Goal: Task Accomplishment & Management: Complete application form

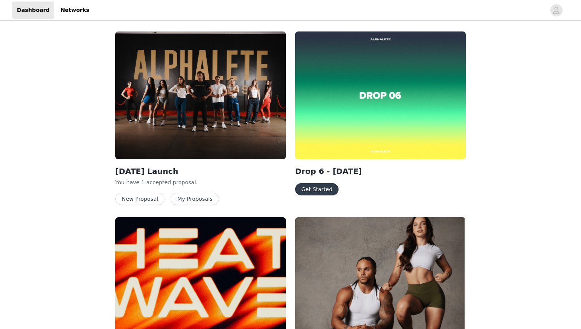
click at [317, 189] on button "Get Started" at bounding box center [316, 189] width 43 height 12
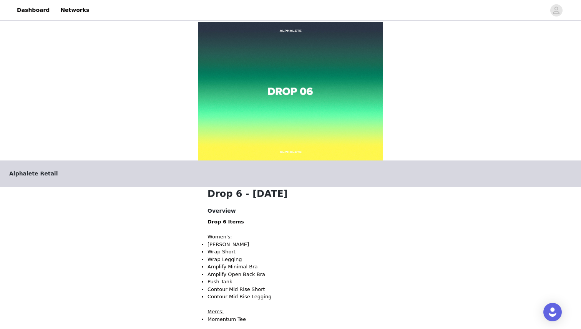
scroll to position [196, 0]
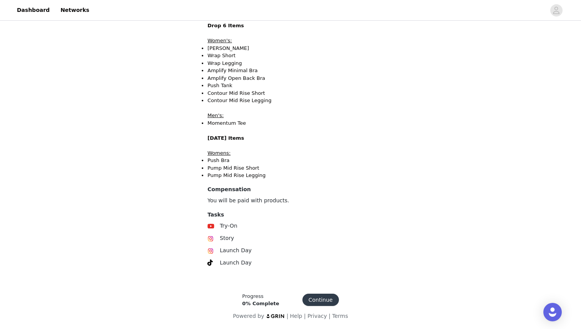
click at [313, 296] on button "Continue" at bounding box center [320, 300] width 37 height 12
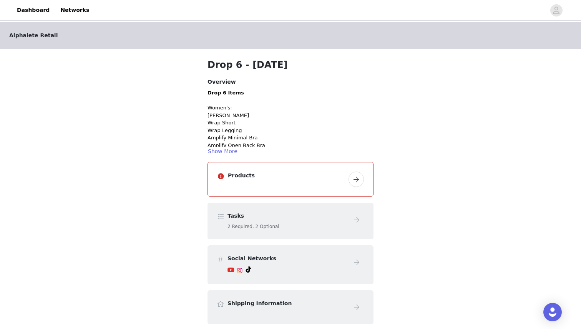
click at [361, 181] on button "button" at bounding box center [356, 179] width 15 height 15
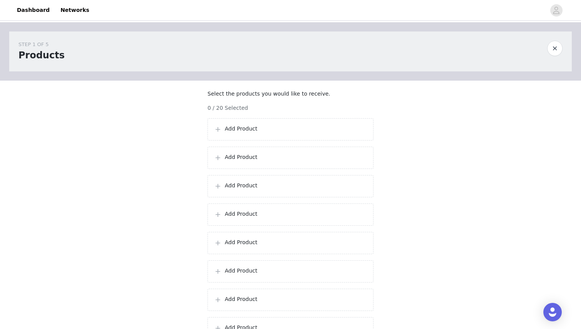
click at [259, 112] on div "0 / 20 Selected" at bounding box center [290, 108] width 166 height 8
click at [260, 133] on p "Add Product" at bounding box center [296, 129] width 142 height 8
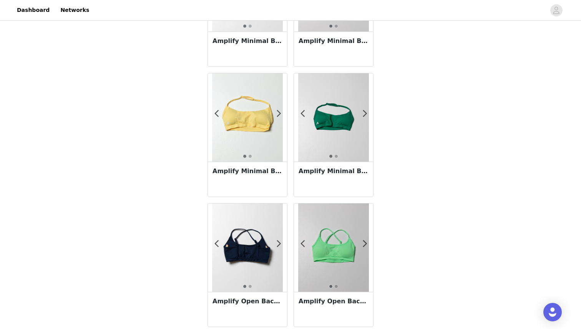
scroll to position [110, 0]
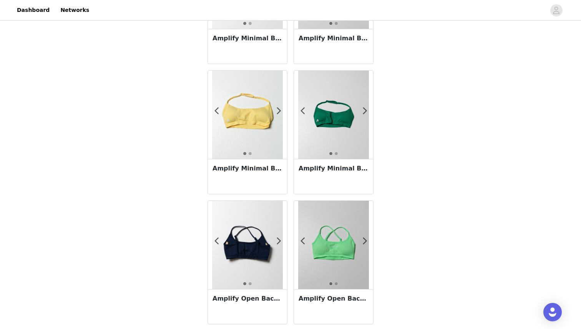
click at [340, 183] on div "Amplify Minimal Bra - [GEOGRAPHIC_DATA]" at bounding box center [333, 176] width 79 height 35
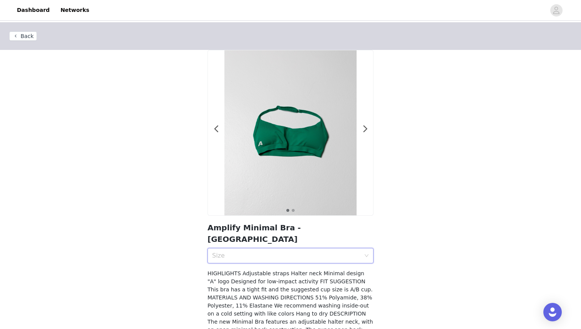
click at [281, 251] on div "Size" at bounding box center [288, 256] width 152 height 15
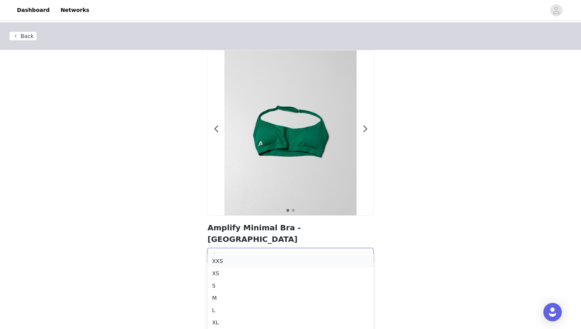
click at [217, 267] on li "XXS" at bounding box center [290, 261] width 166 height 12
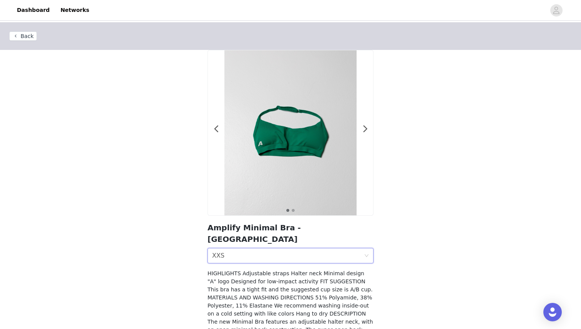
scroll to position [24, 0]
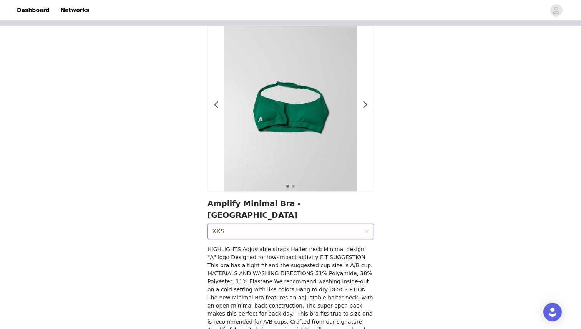
click at [251, 224] on div "Size XXS" at bounding box center [288, 231] width 152 height 15
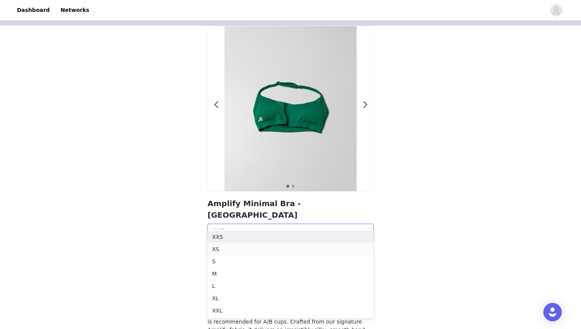
click at [235, 245] on div "XS" at bounding box center [290, 249] width 157 height 8
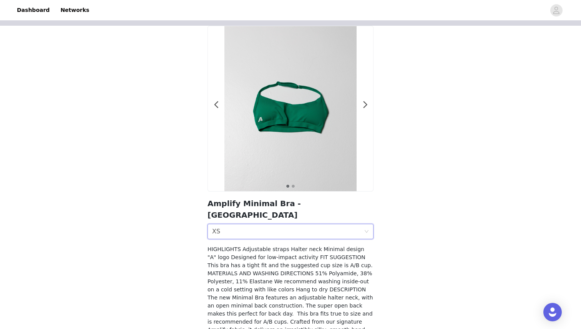
scroll to position [72, 0]
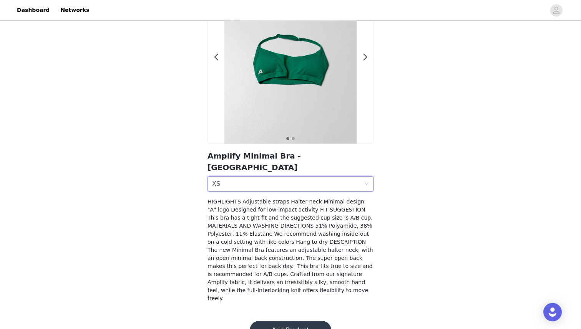
click at [302, 321] on button "Add Product" at bounding box center [290, 330] width 81 height 18
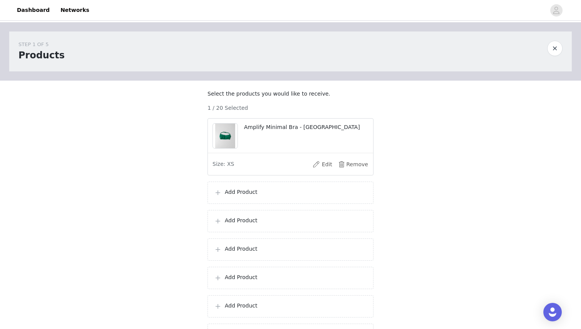
click at [232, 196] on p "Add Product" at bounding box center [296, 192] width 142 height 8
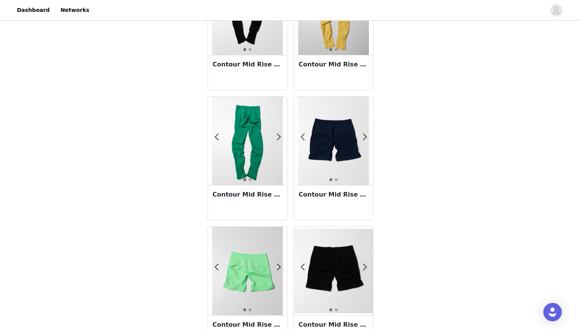
scroll to position [869, 0]
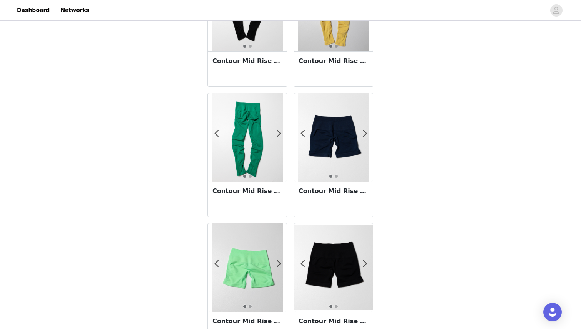
click at [244, 210] on div "Contour Mid Rise Legging - Grove" at bounding box center [247, 199] width 79 height 35
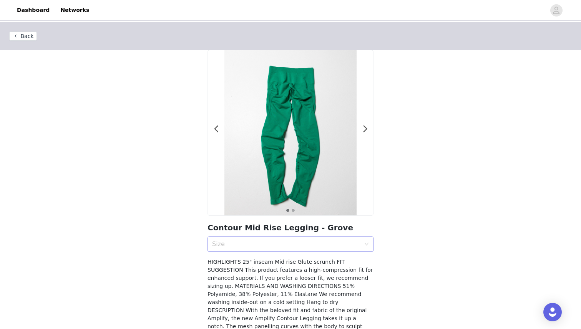
click at [259, 245] on div "Size" at bounding box center [286, 245] width 148 height 8
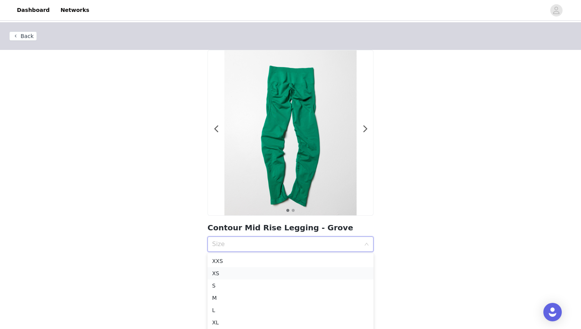
click at [222, 272] on div "XS" at bounding box center [290, 273] width 157 height 8
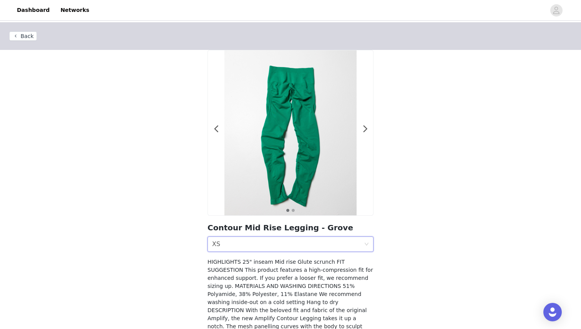
scroll to position [80, 0]
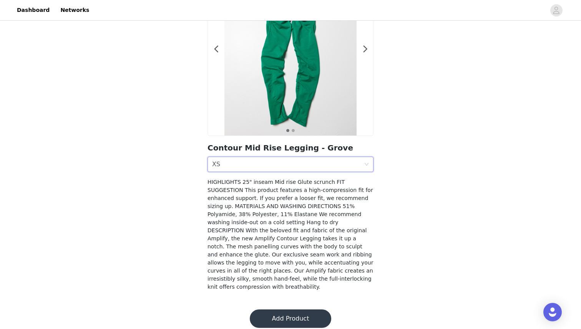
click at [287, 313] on button "Add Product" at bounding box center [290, 319] width 81 height 18
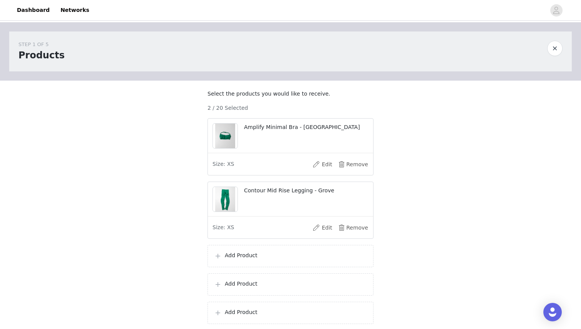
click at [252, 260] on p "Add Product" at bounding box center [296, 256] width 142 height 8
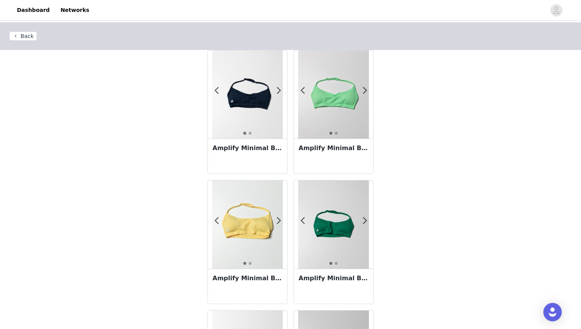
click at [244, 157] on div "Amplify Minimal Bra - Anchor" at bounding box center [247, 156] width 79 height 35
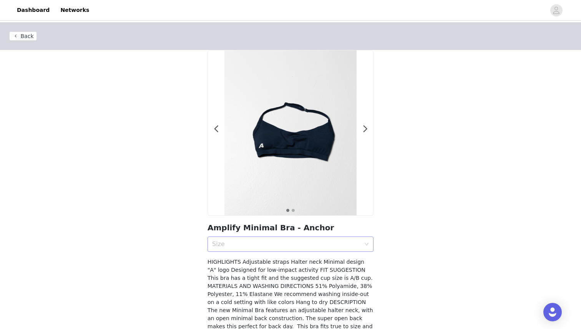
click at [252, 241] on div "Size" at bounding box center [286, 245] width 148 height 8
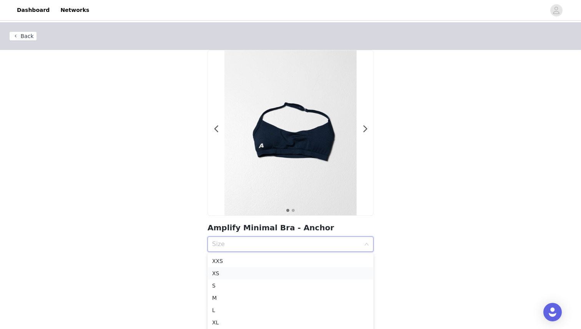
click at [216, 276] on div "XS" at bounding box center [290, 273] width 157 height 8
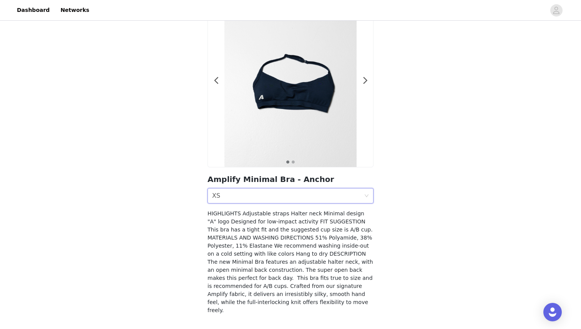
scroll to position [72, 0]
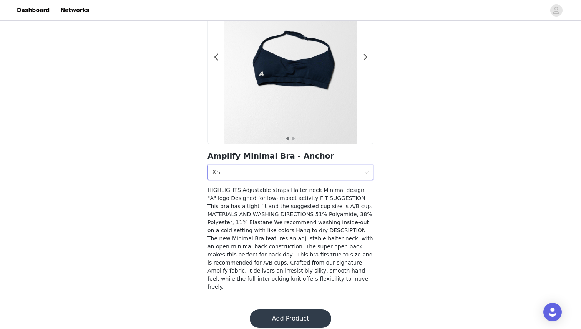
click at [290, 314] on button "Add Product" at bounding box center [290, 319] width 81 height 18
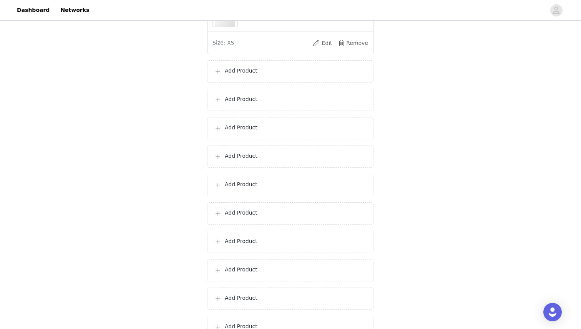
scroll to position [96, 0]
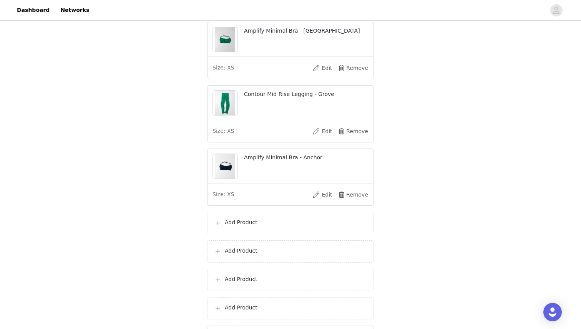
click at [237, 234] on div "Add Product" at bounding box center [290, 223] width 166 height 22
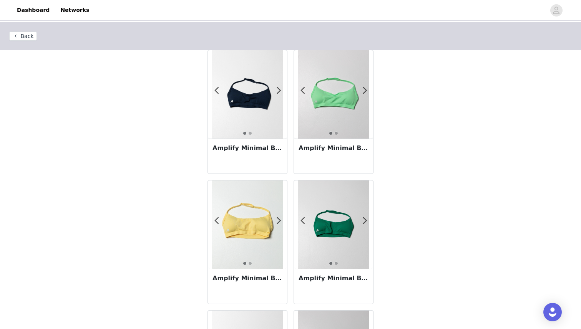
click at [248, 272] on div "Amplify Minimal Bra - Canary" at bounding box center [247, 286] width 79 height 35
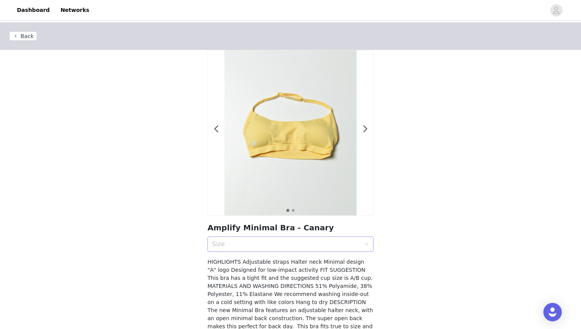
click at [241, 239] on div "Size" at bounding box center [288, 244] width 152 height 15
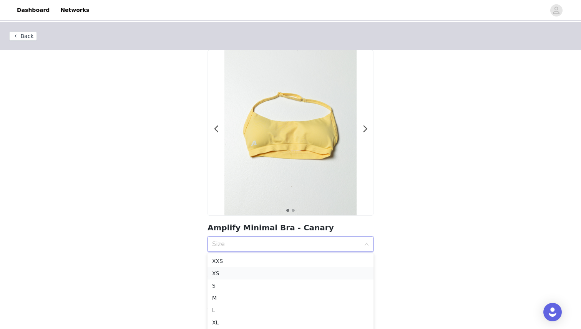
click at [228, 273] on div "XS" at bounding box center [290, 273] width 157 height 8
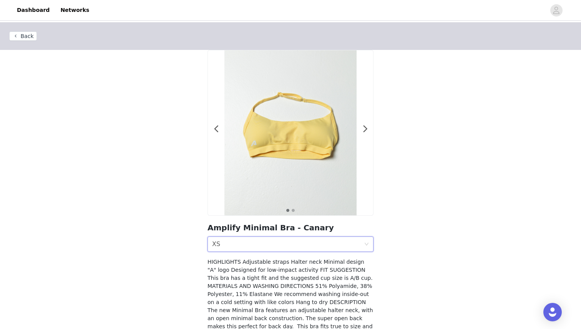
scroll to position [72, 0]
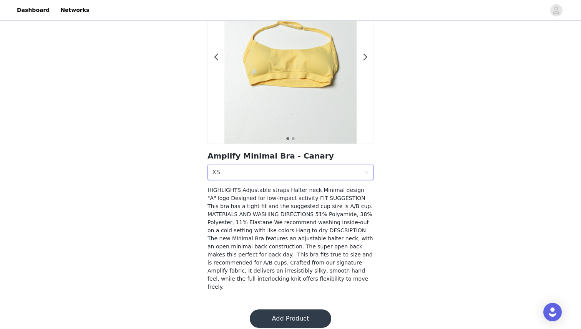
click at [282, 319] on button "Add Product" at bounding box center [290, 319] width 81 height 18
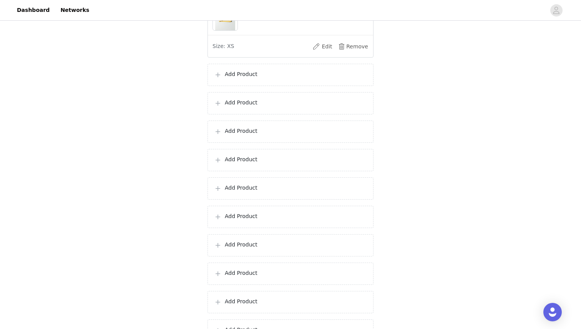
scroll to position [322, 0]
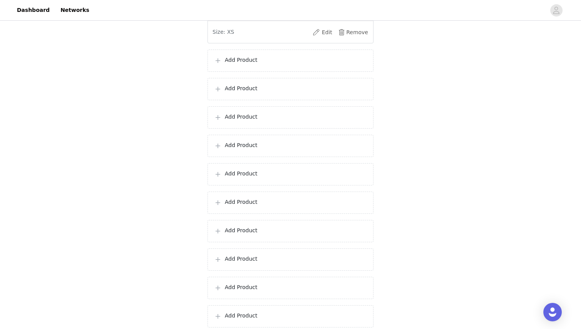
click at [254, 64] on p "Add Product" at bounding box center [296, 60] width 142 height 8
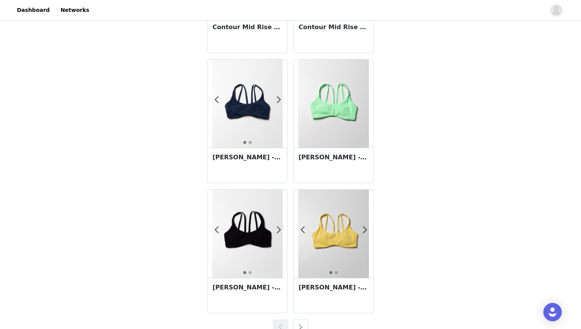
scroll to position [1308, 0]
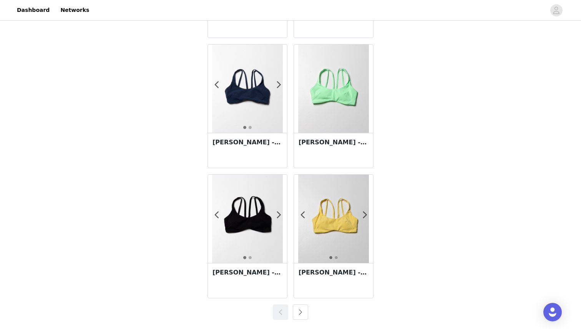
click at [298, 316] on button "button" at bounding box center [300, 312] width 15 height 15
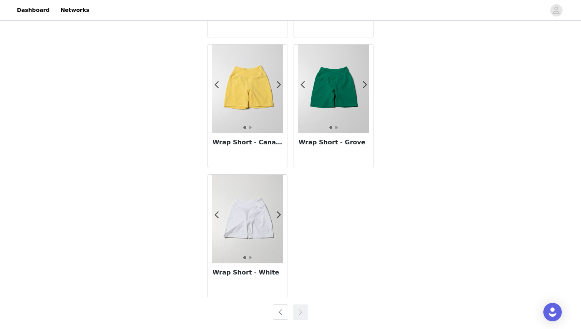
click at [240, 283] on div "Wrap Short - White" at bounding box center [247, 280] width 79 height 35
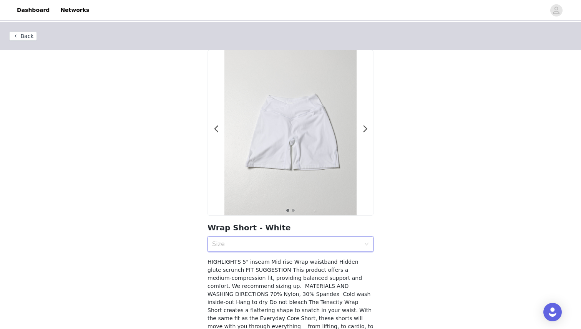
click at [270, 237] on div "Size" at bounding box center [288, 244] width 152 height 15
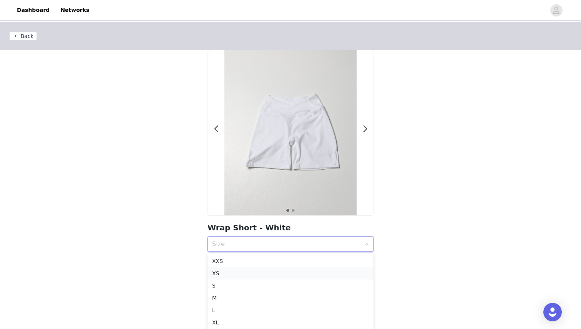
click at [218, 269] on li "XS" at bounding box center [290, 273] width 166 height 12
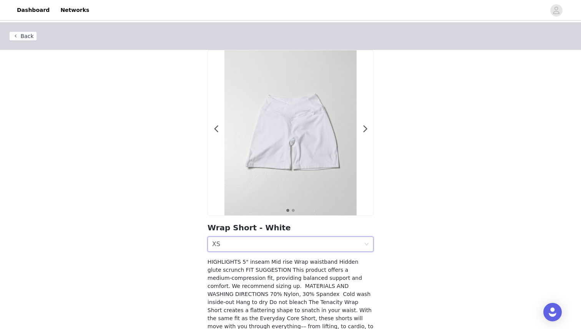
scroll to position [80, 0]
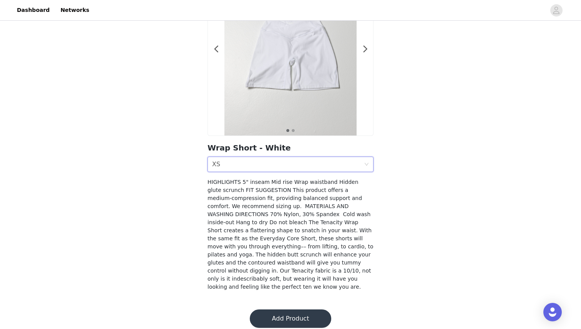
click at [305, 310] on button "Add Product" at bounding box center [290, 319] width 81 height 18
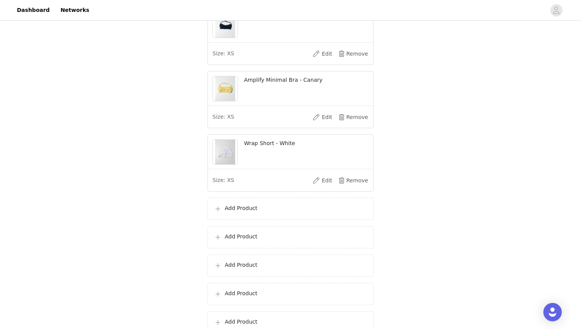
scroll to position [351, 0]
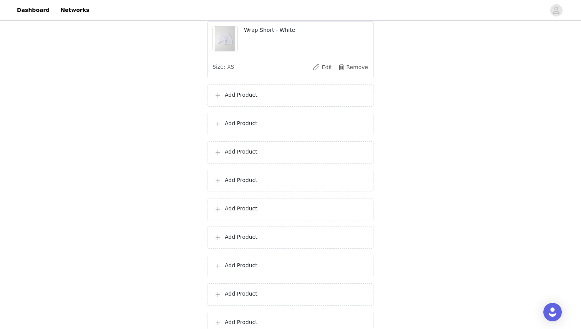
click at [236, 94] on div "Add Product" at bounding box center [290, 96] width 166 height 22
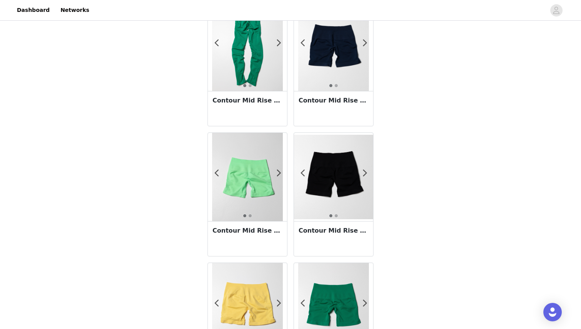
scroll to position [1308, 0]
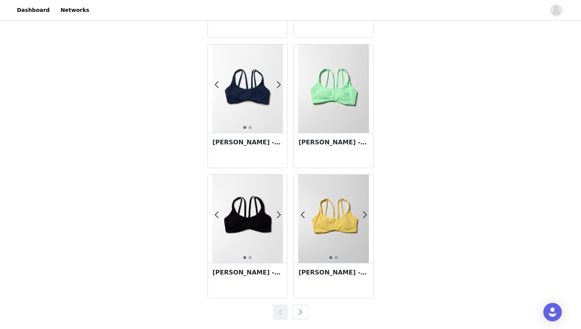
click at [298, 307] on button "button" at bounding box center [300, 312] width 15 height 15
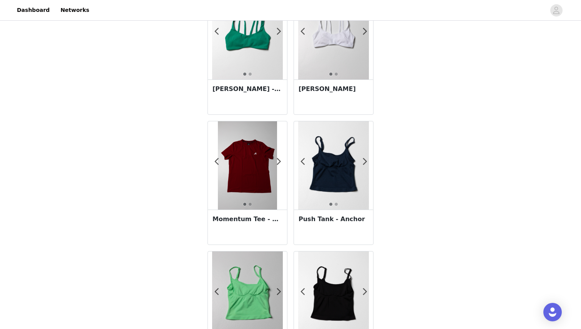
scroll to position [0, 0]
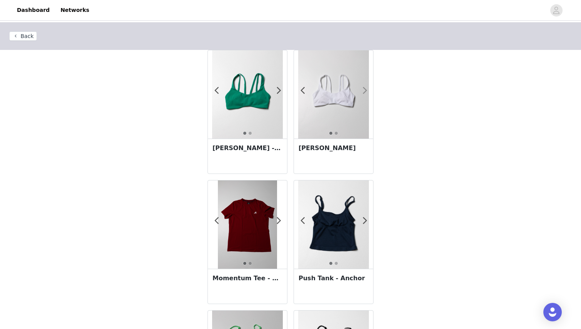
click at [364, 91] on span at bounding box center [364, 91] width 17 height 0
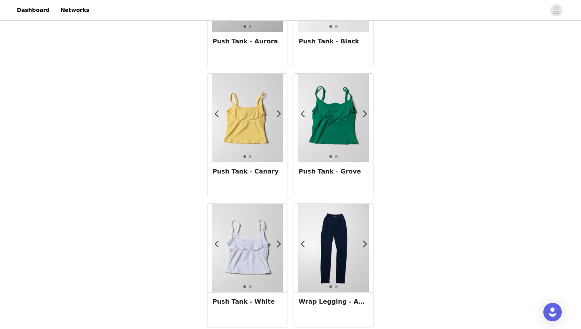
scroll to position [363, 0]
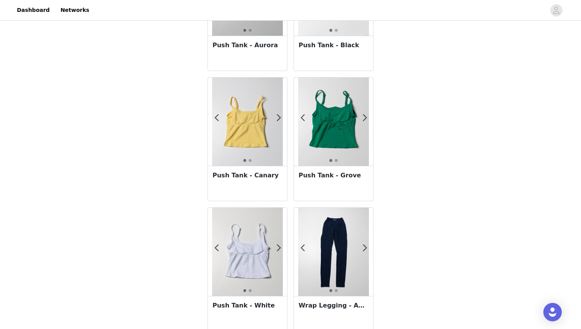
click at [244, 187] on div "Push Tank - Canary" at bounding box center [247, 183] width 79 height 35
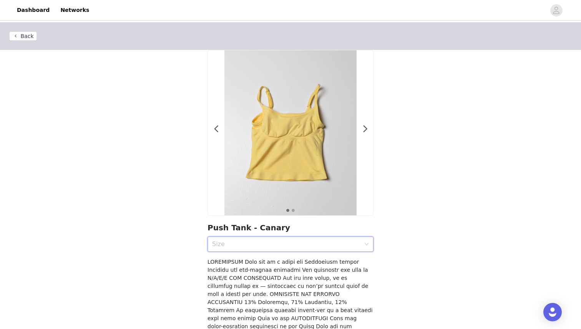
click at [239, 248] on div "Size" at bounding box center [288, 244] width 152 height 15
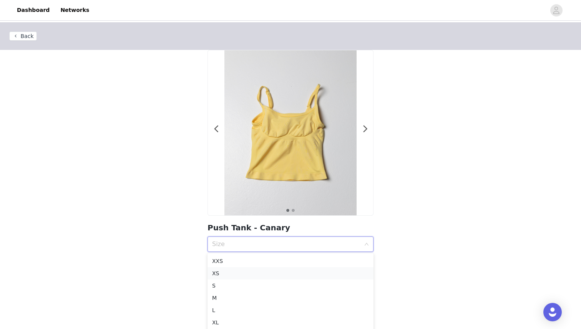
click at [222, 274] on div "XS" at bounding box center [290, 273] width 157 height 8
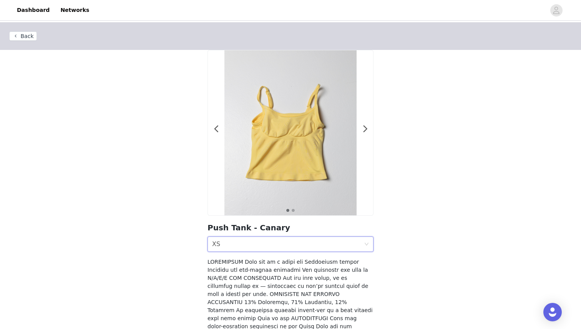
scroll to position [112, 0]
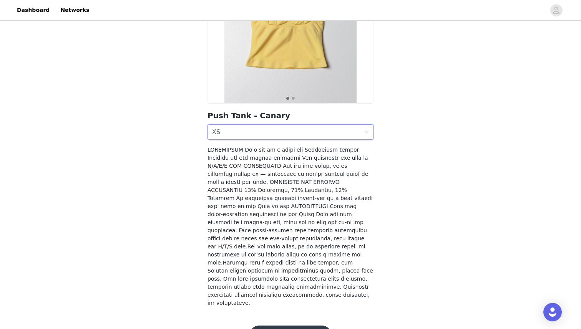
click at [297, 326] on button "Add Product" at bounding box center [290, 335] width 81 height 18
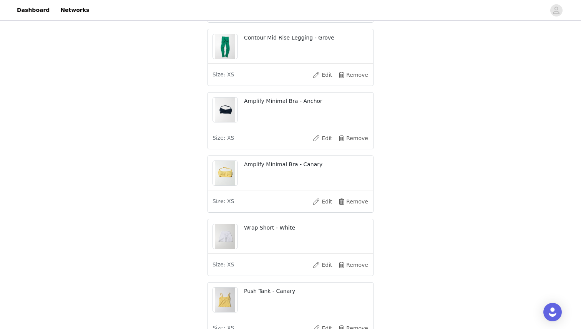
scroll to position [154, 0]
click at [357, 142] on button "Remove" at bounding box center [353, 137] width 31 height 12
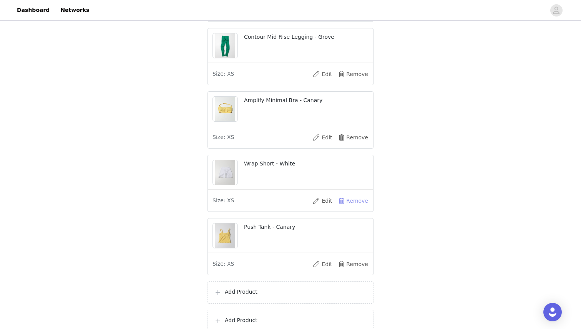
click at [354, 207] on button "Remove" at bounding box center [353, 201] width 31 height 12
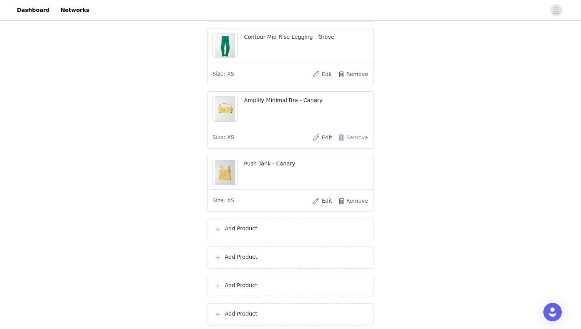
click at [360, 144] on button "Remove" at bounding box center [353, 137] width 31 height 12
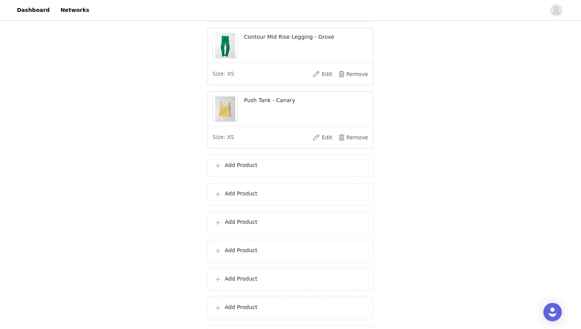
click at [269, 165] on div "Add Product" at bounding box center [290, 166] width 166 height 22
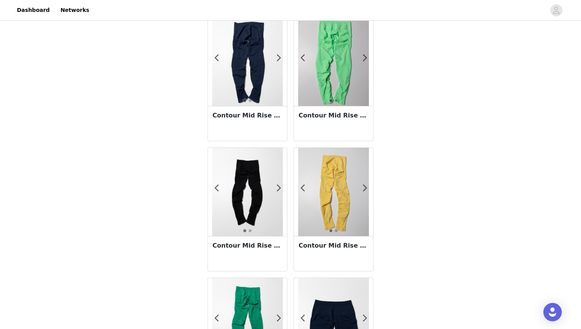
scroll to position [686, 0]
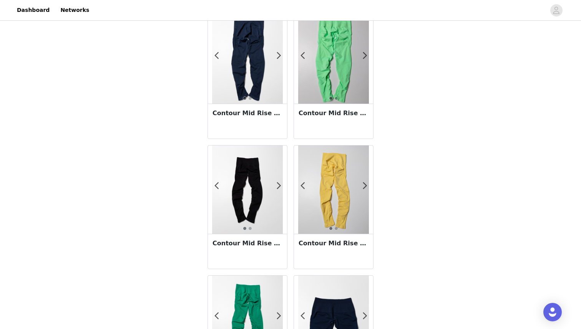
click at [327, 257] on div "Contour Mid Rise Legging - Canary" at bounding box center [333, 251] width 79 height 35
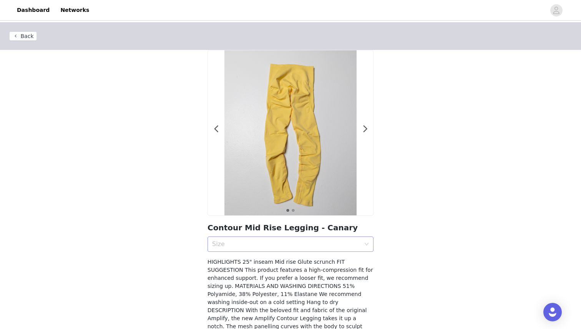
click at [265, 244] on div "Size" at bounding box center [286, 245] width 148 height 8
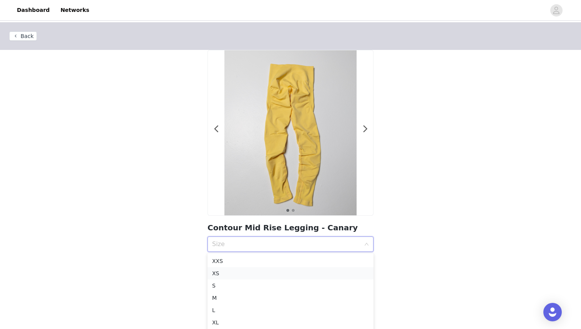
click at [219, 276] on div "XS" at bounding box center [290, 273] width 157 height 8
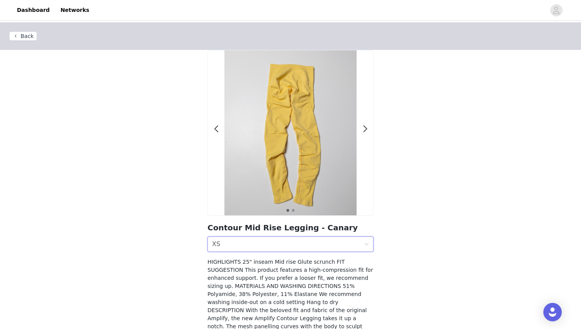
scroll to position [80, 0]
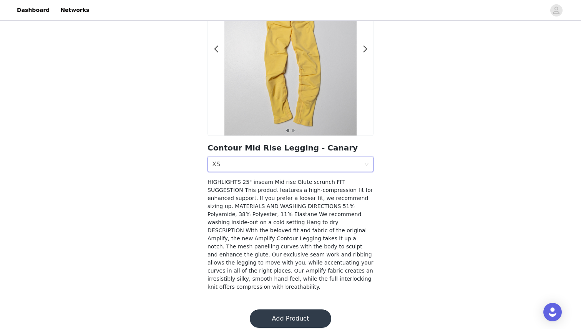
click at [282, 310] on button "Add Product" at bounding box center [290, 319] width 81 height 18
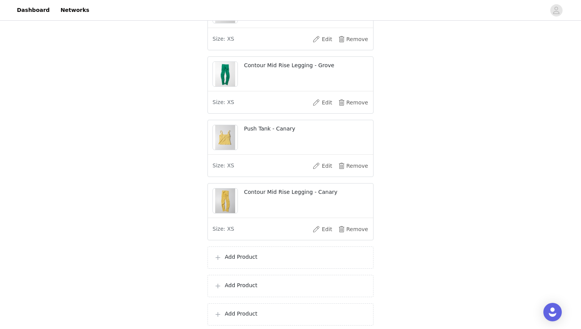
scroll to position [149, 0]
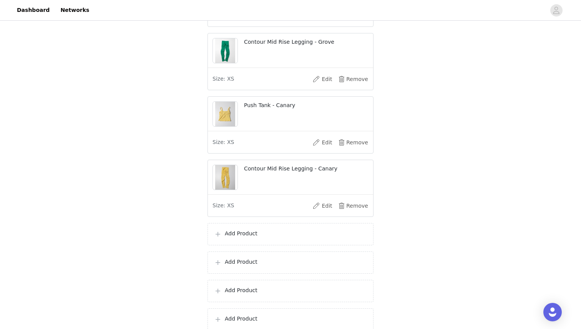
click at [239, 238] on p "Add Product" at bounding box center [296, 234] width 142 height 8
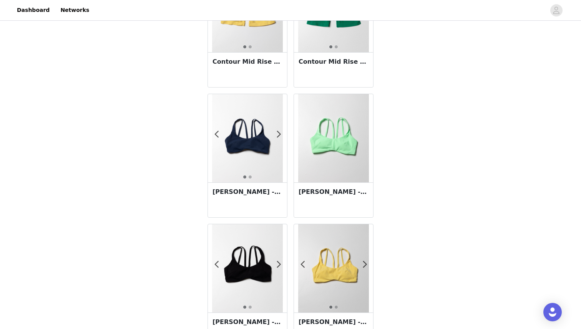
scroll to position [1308, 0]
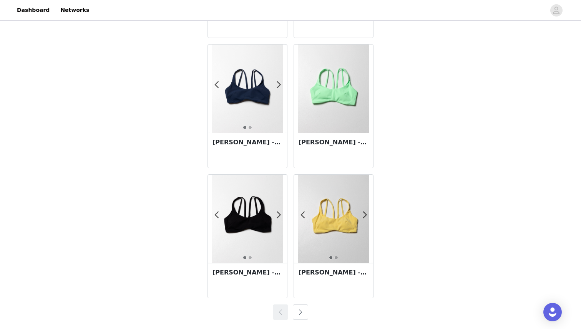
click at [304, 312] on button "button" at bounding box center [300, 312] width 15 height 15
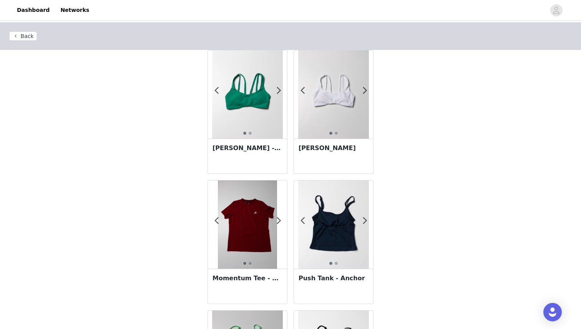
scroll to position [81, 0]
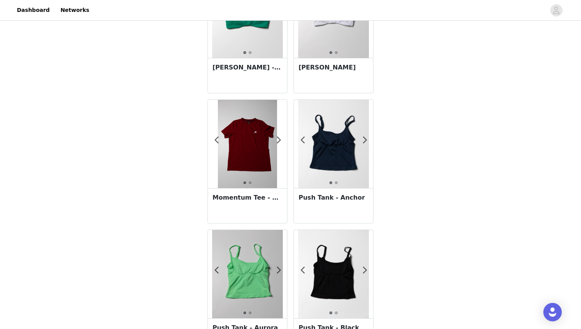
click at [327, 202] on h3 "Push Tank - Anchor" at bounding box center [334, 197] width 70 height 9
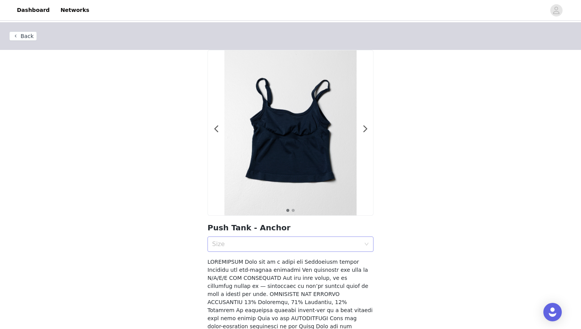
click at [237, 246] on div "Size" at bounding box center [286, 245] width 148 height 8
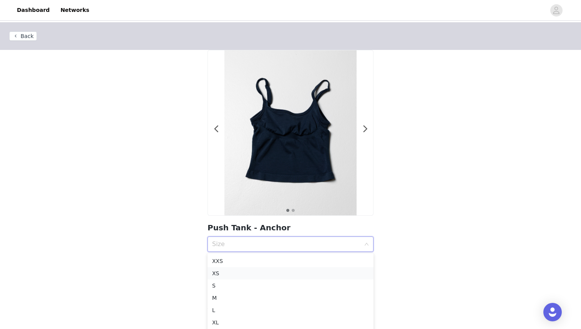
click at [225, 273] on div "XS" at bounding box center [290, 273] width 157 height 8
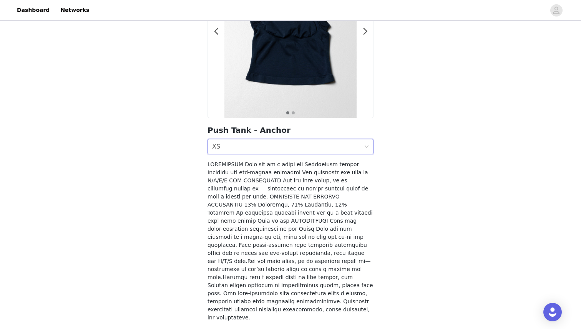
scroll to position [112, 0]
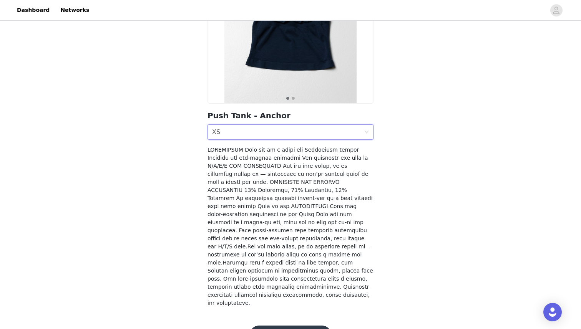
click at [277, 317] on footer "Add Product" at bounding box center [291, 335] width 100 height 37
click at [282, 326] on button "Add Product" at bounding box center [290, 335] width 81 height 18
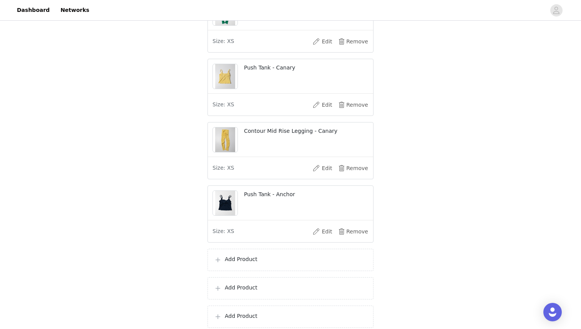
scroll to position [188, 0]
click at [244, 262] on p "Add Product" at bounding box center [296, 258] width 142 height 8
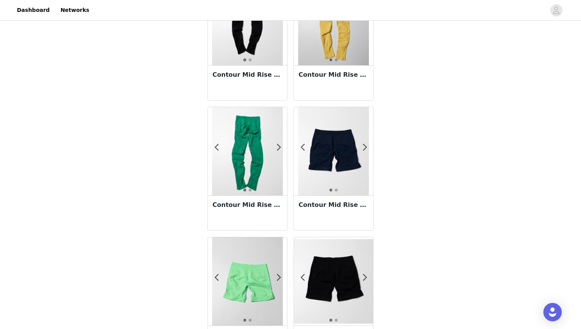
scroll to position [857, 0]
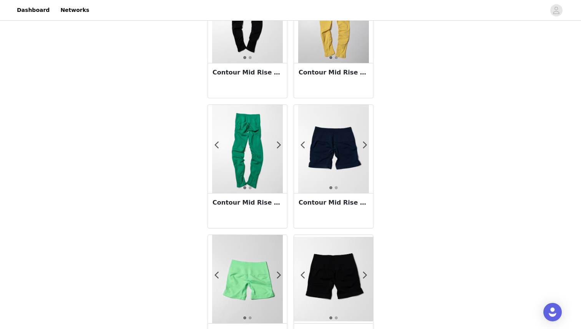
click at [340, 210] on div "Contour Mid Rise Short 5" - Anchor" at bounding box center [333, 210] width 79 height 35
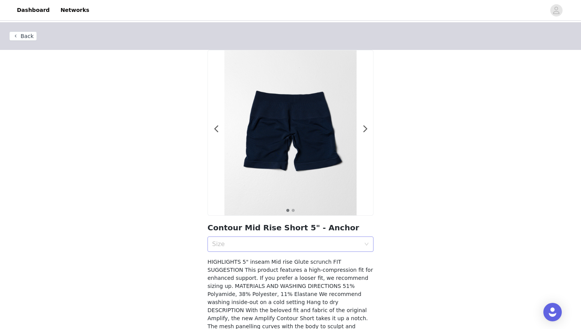
click at [262, 244] on div "Size" at bounding box center [286, 245] width 148 height 8
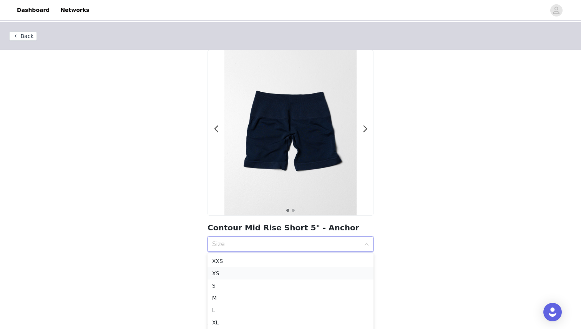
click at [211, 271] on li "XS" at bounding box center [290, 273] width 166 height 12
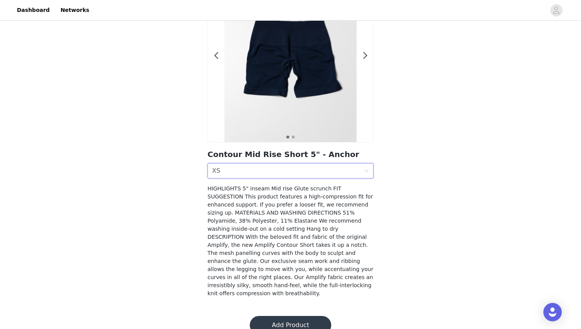
scroll to position [80, 0]
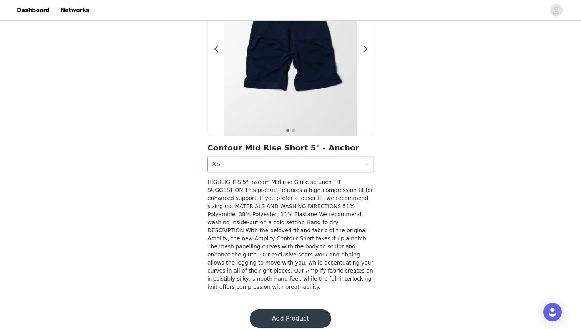
click at [282, 313] on button "Add Product" at bounding box center [290, 319] width 81 height 18
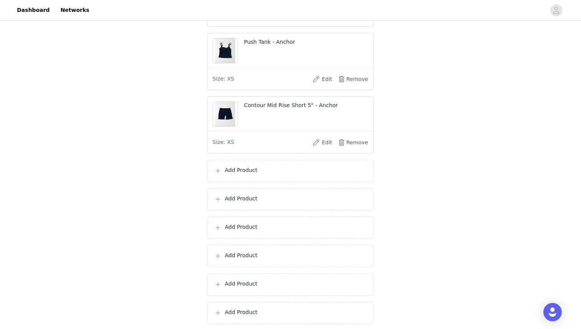
scroll to position [347, 0]
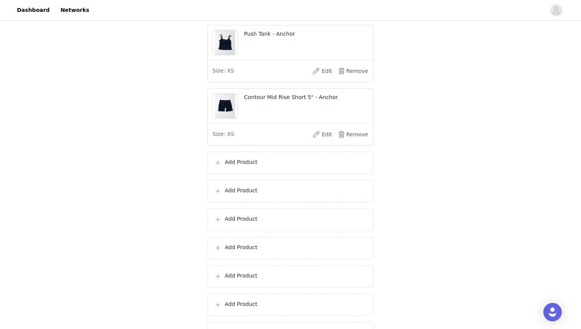
click at [236, 166] on p "Add Product" at bounding box center [296, 162] width 142 height 8
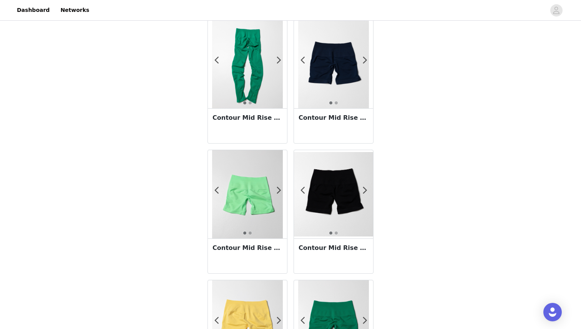
scroll to position [943, 0]
click at [241, 251] on h3 "Contour Mid Rise Short 5" - Aurora" at bounding box center [247, 247] width 70 height 9
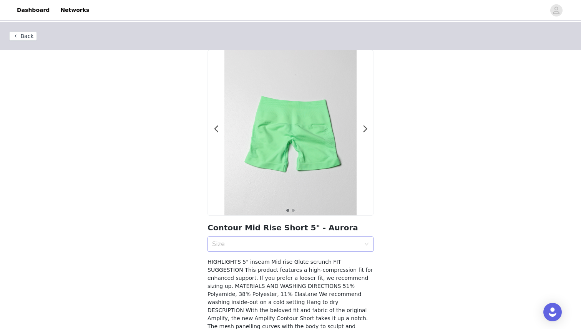
click at [252, 248] on div "Size" at bounding box center [288, 244] width 152 height 15
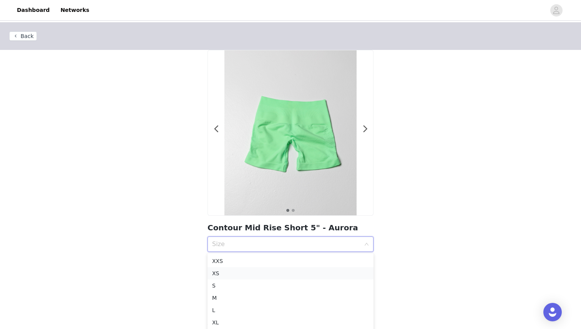
click at [226, 270] on div "XS" at bounding box center [290, 273] width 157 height 8
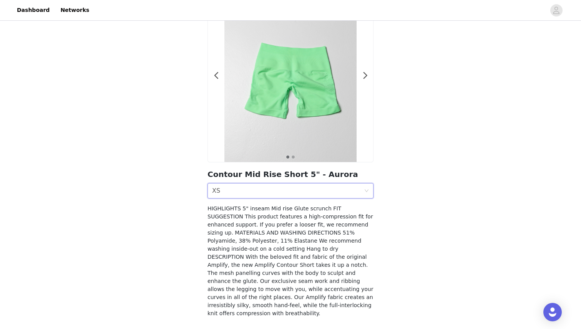
scroll to position [68, 0]
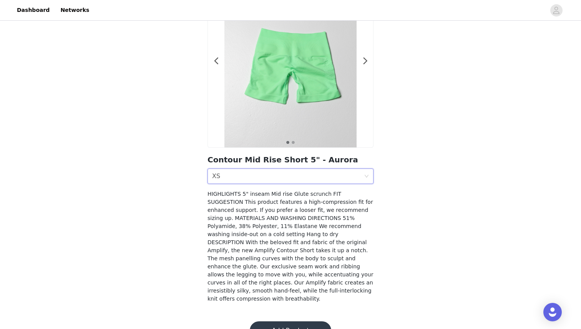
click at [286, 322] on button "Add Product" at bounding box center [290, 331] width 81 height 18
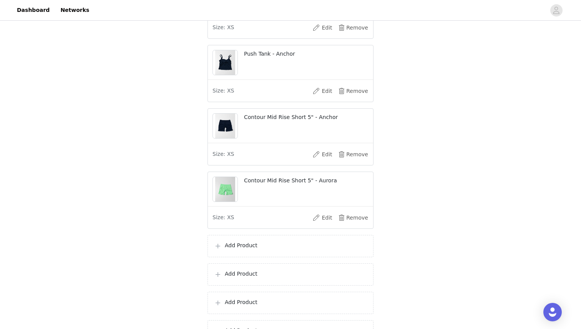
scroll to position [336, 0]
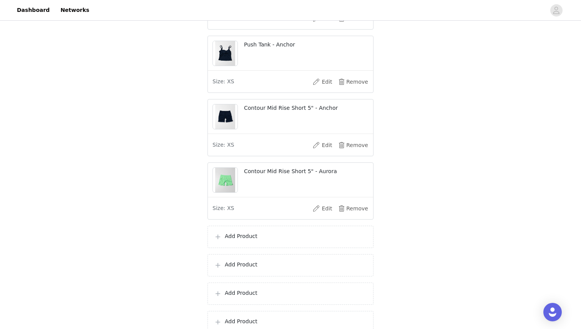
click at [279, 242] on div "Add Product" at bounding box center [290, 236] width 153 height 9
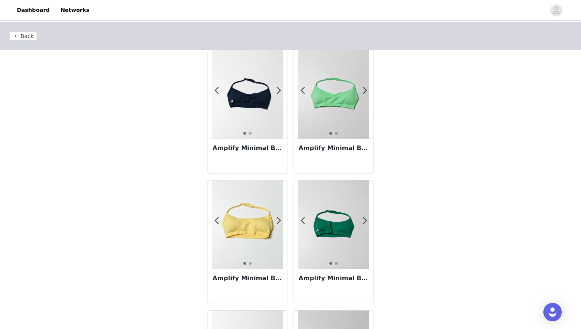
click at [337, 122] on img at bounding box center [333, 94] width 71 height 88
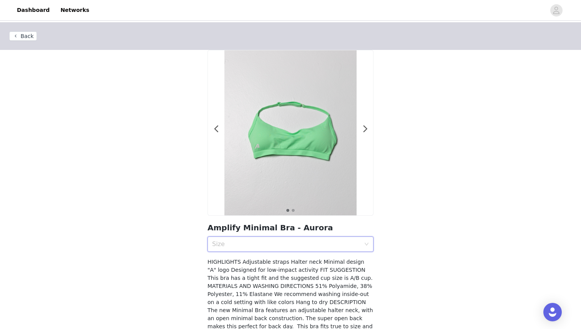
click at [257, 237] on div "Size" at bounding box center [288, 244] width 152 height 15
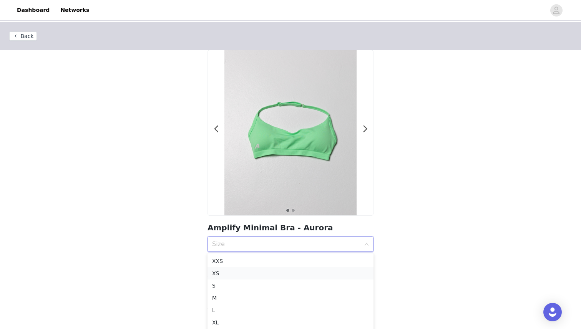
click at [210, 271] on li "XS" at bounding box center [290, 273] width 166 height 12
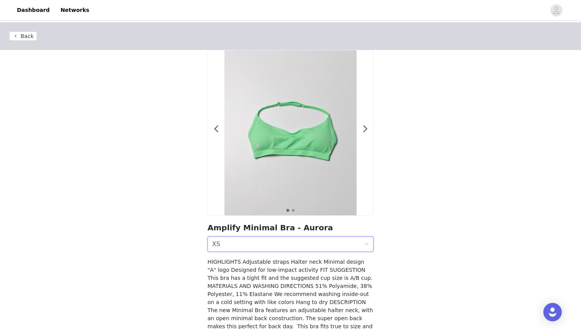
scroll to position [72, 0]
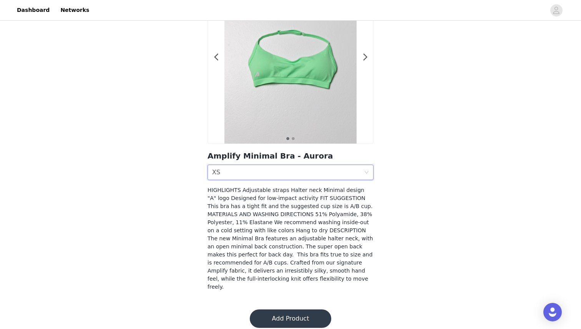
click at [283, 315] on button "Add Product" at bounding box center [290, 319] width 81 height 18
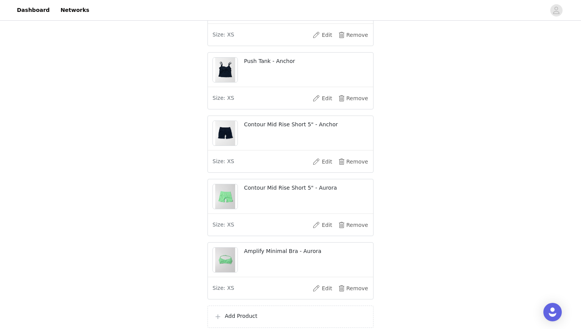
scroll to position [478, 0]
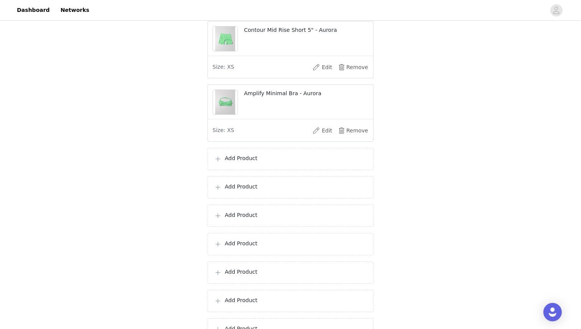
click at [297, 158] on div "Add Product" at bounding box center [290, 159] width 166 height 22
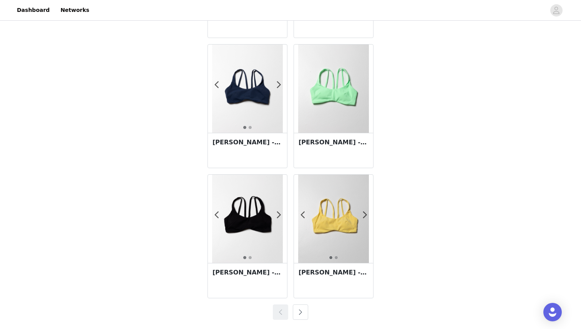
click at [295, 318] on button "button" at bounding box center [300, 312] width 15 height 15
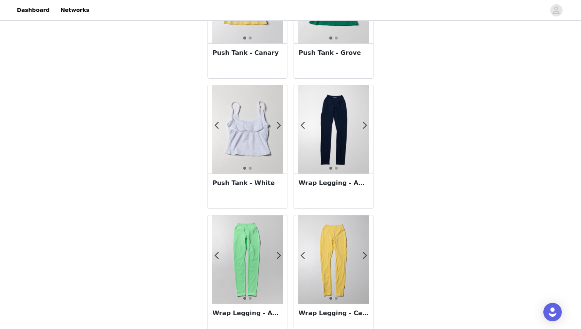
click at [244, 186] on h3 "Push Tank - White" at bounding box center [247, 183] width 70 height 9
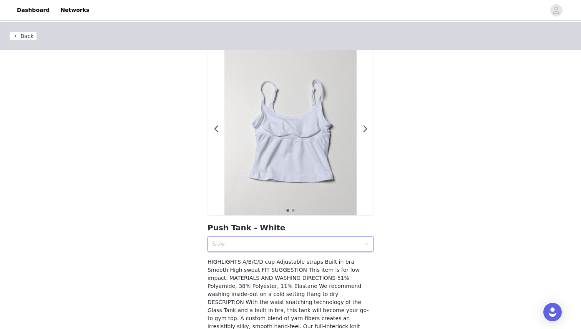
click at [260, 237] on div "Size" at bounding box center [288, 244] width 152 height 15
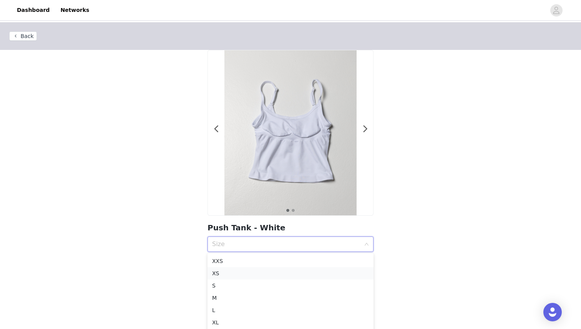
click at [226, 271] on div "XS" at bounding box center [290, 273] width 157 height 8
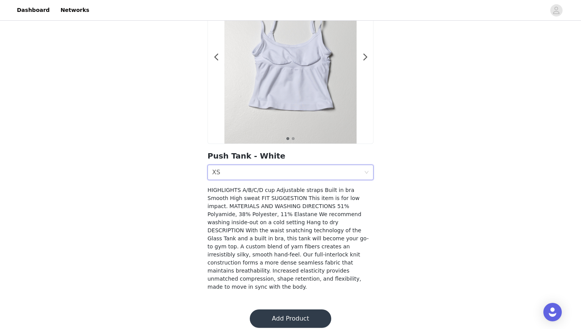
click at [290, 311] on button "Add Product" at bounding box center [290, 319] width 81 height 18
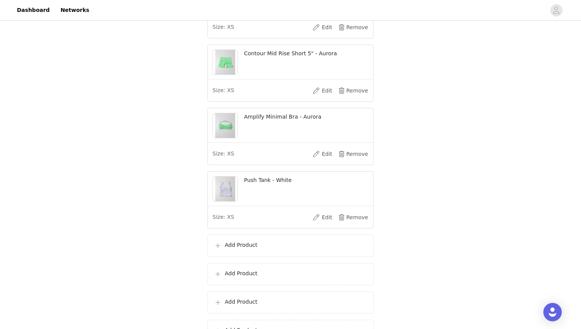
scroll to position [448, 0]
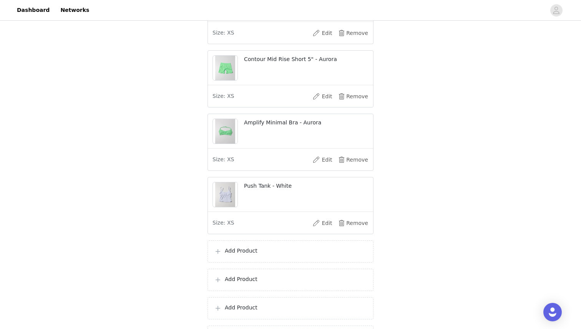
click at [243, 251] on div "Add Product" at bounding box center [290, 252] width 166 height 22
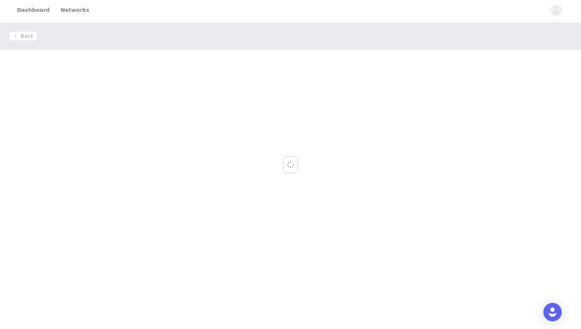
click at [243, 251] on div at bounding box center [290, 164] width 581 height 329
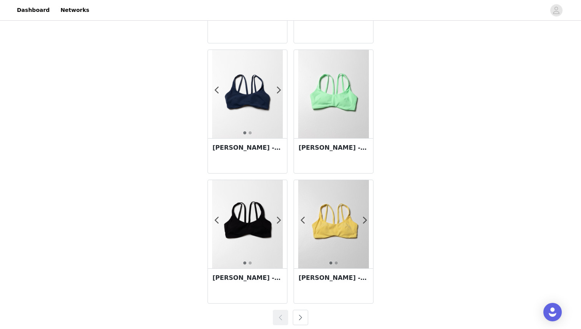
scroll to position [1308, 0]
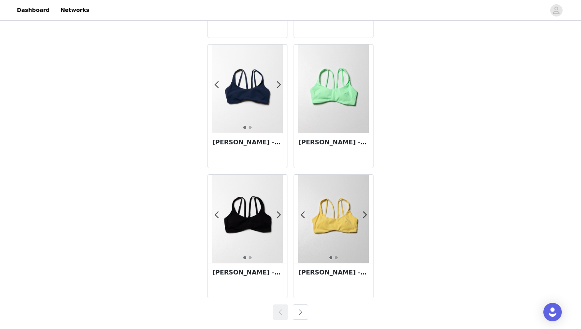
click at [304, 315] on button "button" at bounding box center [300, 312] width 15 height 15
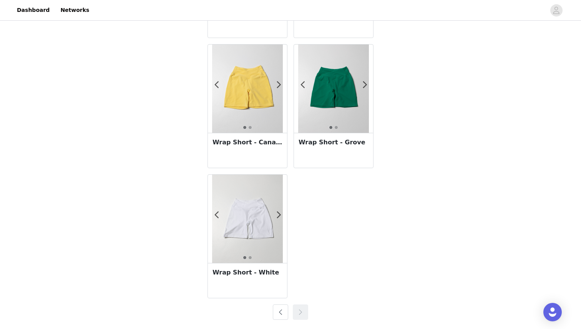
click at [245, 285] on div "Wrap Short - White" at bounding box center [247, 280] width 79 height 35
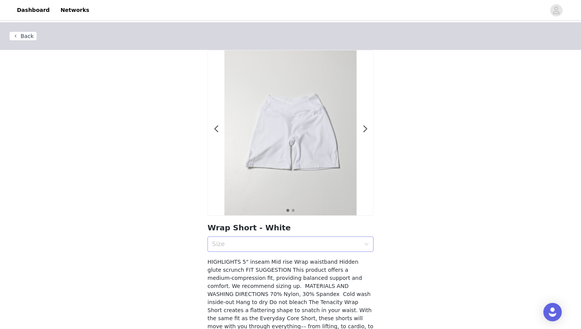
click at [224, 241] on div "Size" at bounding box center [286, 245] width 148 height 8
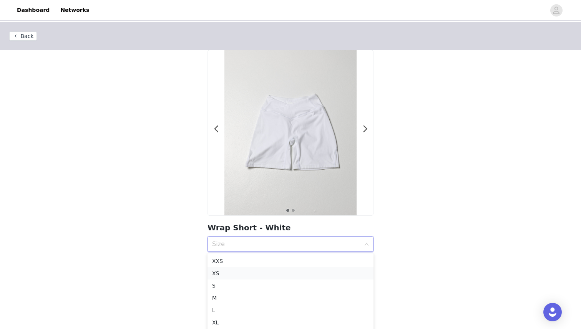
click at [226, 269] on li "XS" at bounding box center [290, 273] width 166 height 12
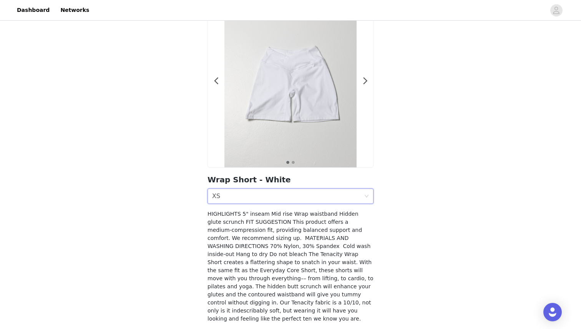
scroll to position [80, 0]
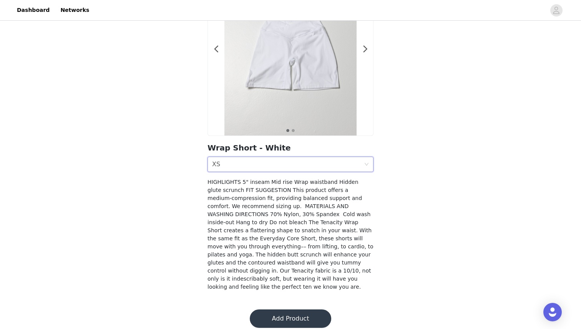
click at [297, 310] on button "Add Product" at bounding box center [290, 319] width 81 height 18
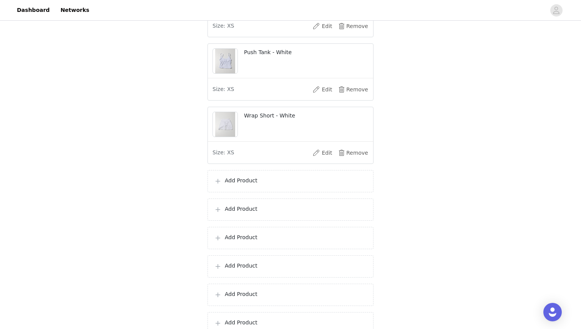
scroll to position [598, 0]
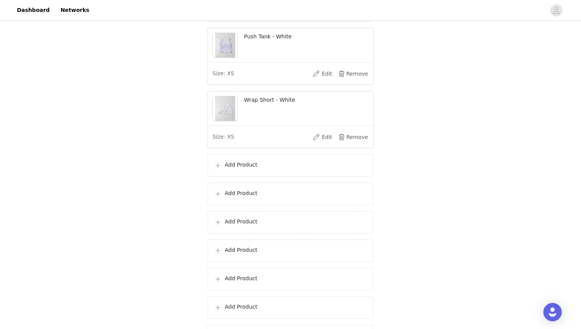
click at [226, 166] on div "Add Product" at bounding box center [290, 165] width 166 height 22
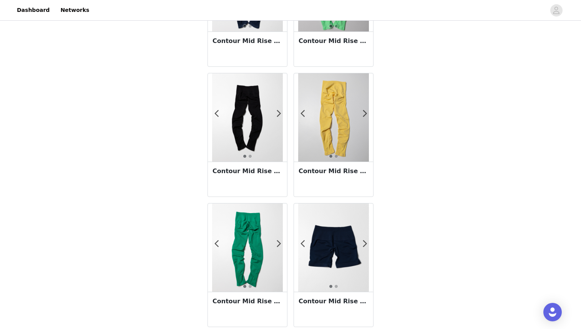
scroll to position [1308, 0]
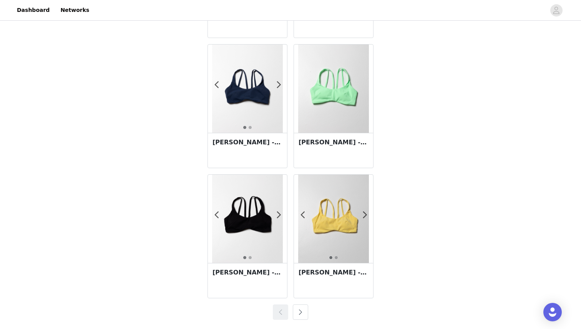
click at [300, 314] on button "button" at bounding box center [300, 312] width 15 height 15
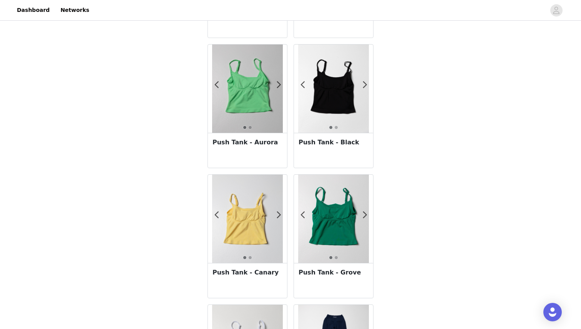
scroll to position [0, 0]
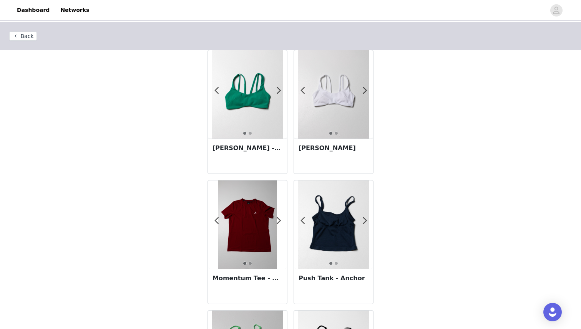
click at [26, 39] on button "Back" at bounding box center [23, 36] width 28 height 9
click at [19, 37] on button "Back" at bounding box center [23, 36] width 28 height 9
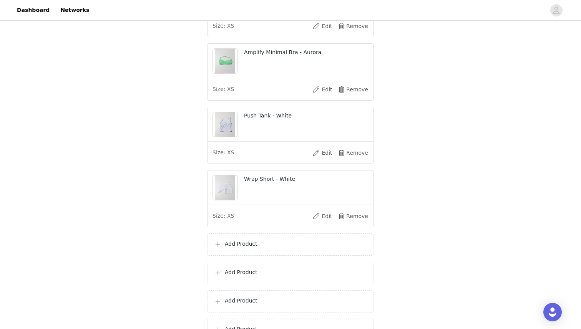
scroll to position [537, 0]
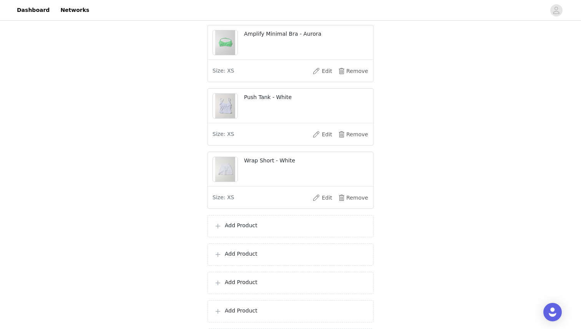
click at [239, 230] on p "Add Product" at bounding box center [296, 226] width 142 height 8
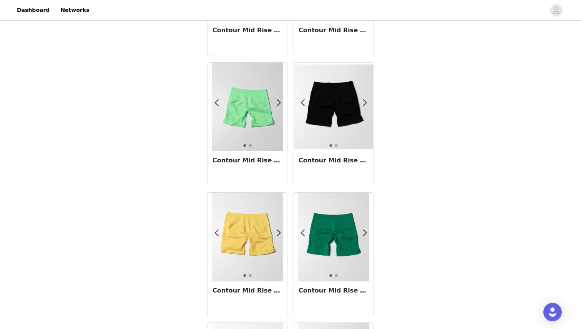
scroll to position [1049, 0]
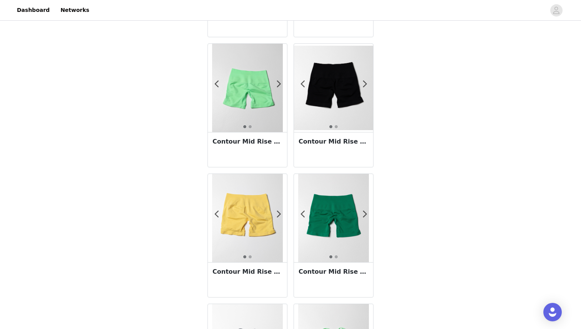
click at [330, 284] on div "Contour Mid Rise Short 5" - Grove" at bounding box center [333, 279] width 79 height 35
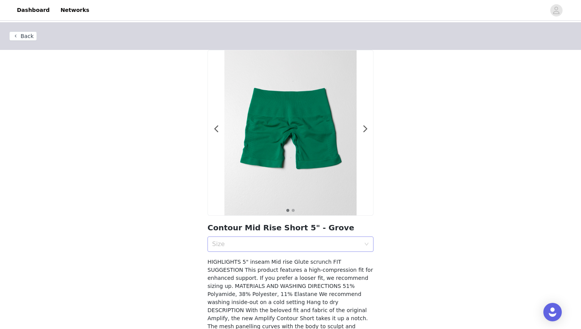
click at [243, 247] on div "Size" at bounding box center [286, 245] width 148 height 8
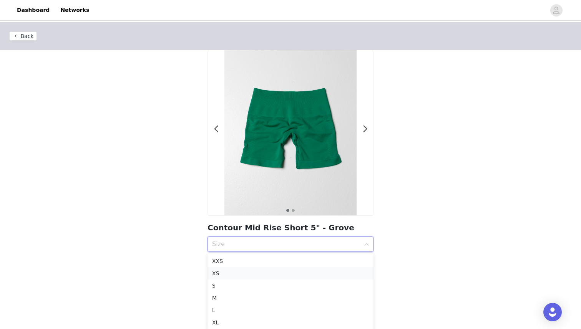
click at [231, 272] on div "XS" at bounding box center [290, 273] width 157 height 8
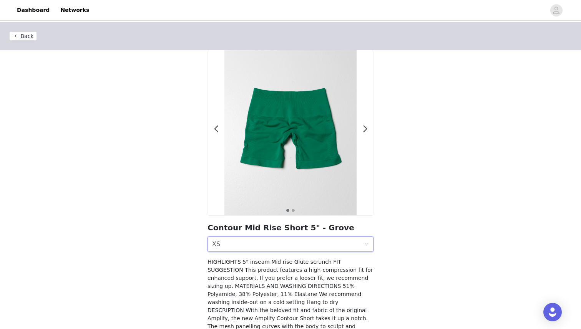
scroll to position [80, 0]
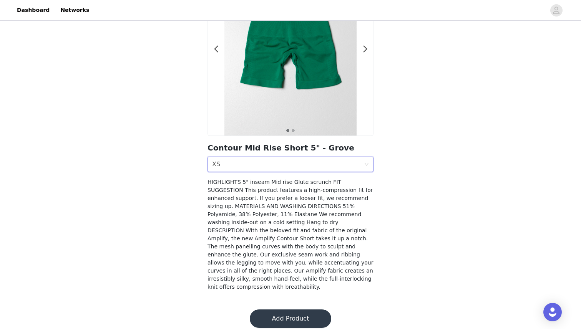
click at [291, 311] on button "Add Product" at bounding box center [290, 319] width 81 height 18
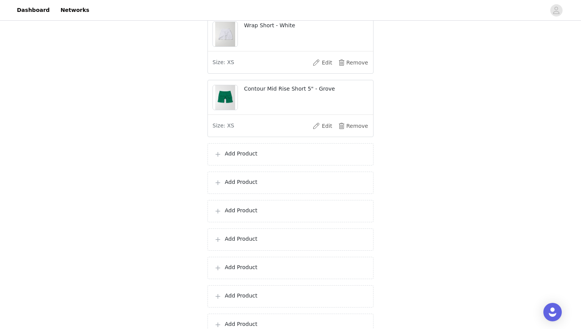
scroll to position [671, 0]
click at [243, 155] on div "Add Product" at bounding box center [290, 155] width 166 height 22
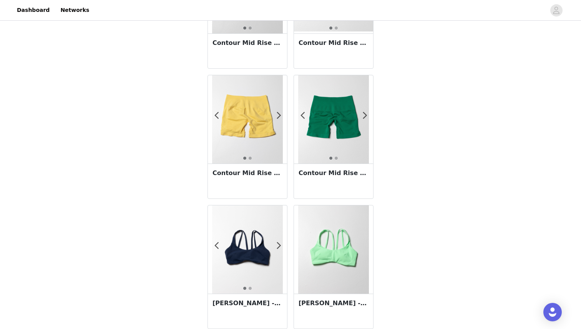
scroll to position [1304, 0]
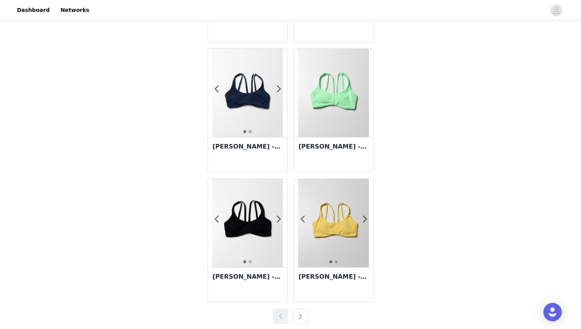
click at [295, 313] on button "button" at bounding box center [300, 316] width 15 height 15
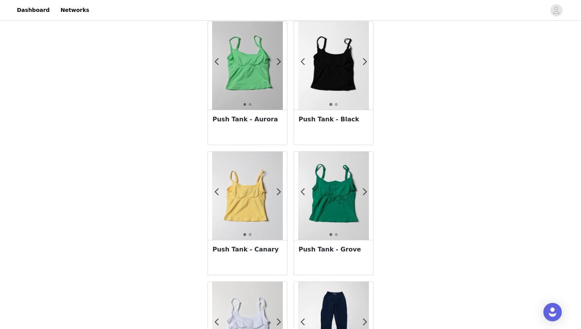
scroll to position [302, 0]
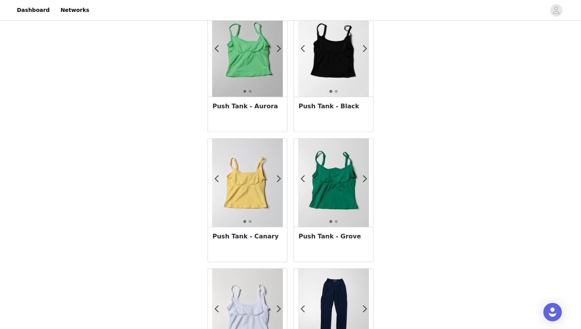
click at [333, 231] on div "Push Tank - Grove" at bounding box center [333, 244] width 79 height 35
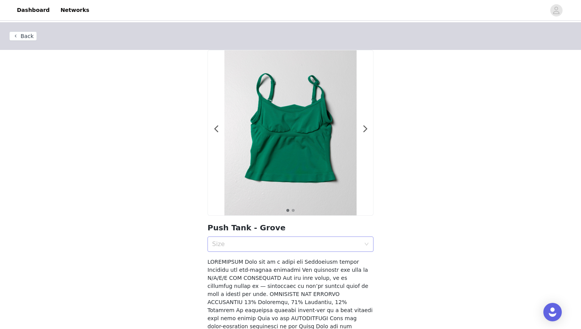
click at [265, 244] on div "Size" at bounding box center [286, 245] width 148 height 8
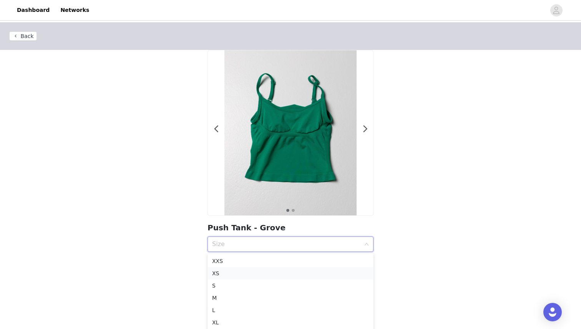
click at [220, 271] on div "XS" at bounding box center [290, 273] width 157 height 8
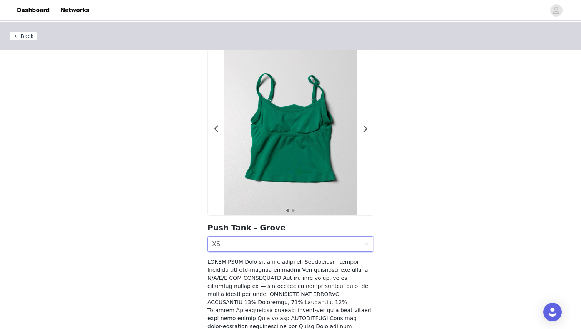
scroll to position [112, 0]
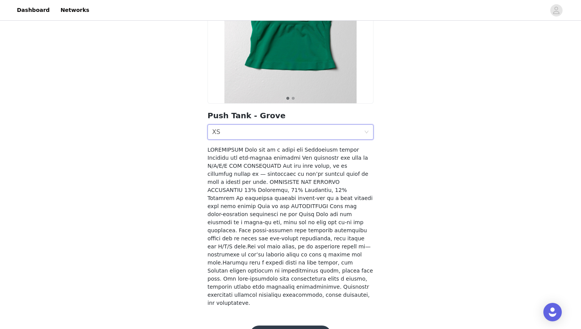
click at [275, 326] on button "Add Product" at bounding box center [290, 335] width 81 height 18
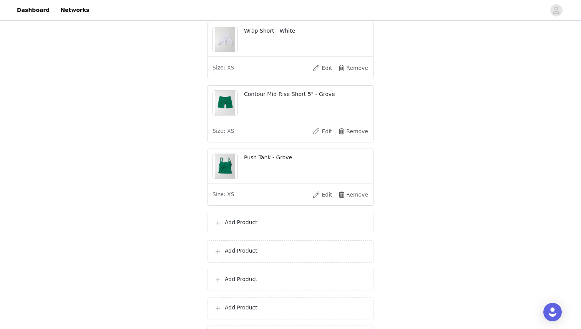
scroll to position [670, 0]
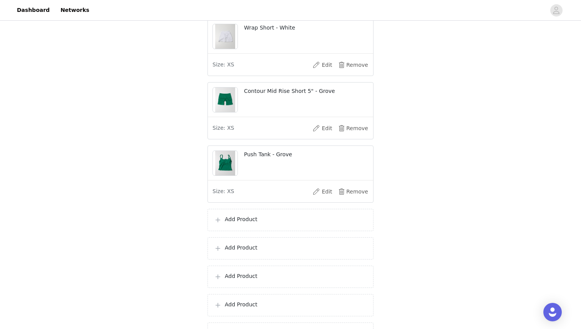
click at [256, 224] on p "Add Product" at bounding box center [296, 220] width 142 height 8
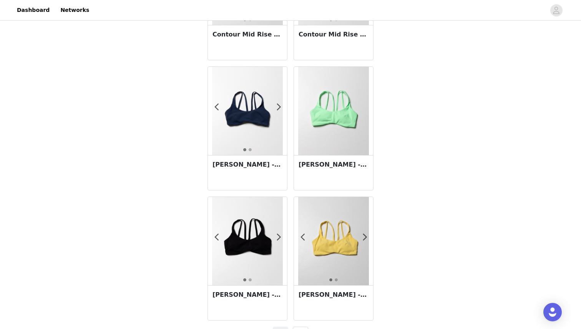
scroll to position [1308, 0]
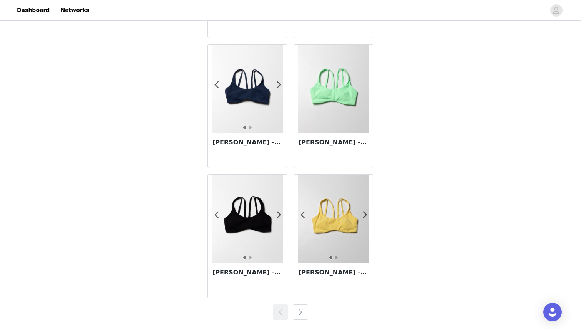
click at [301, 316] on button "button" at bounding box center [300, 312] width 15 height 15
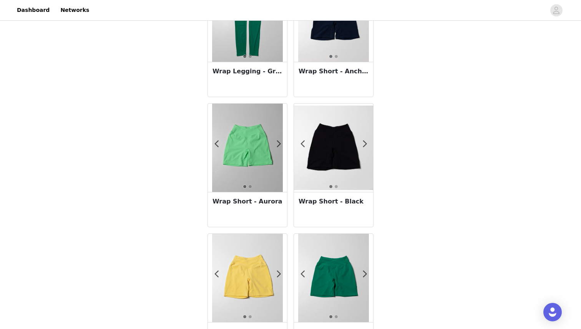
scroll to position [1048, 0]
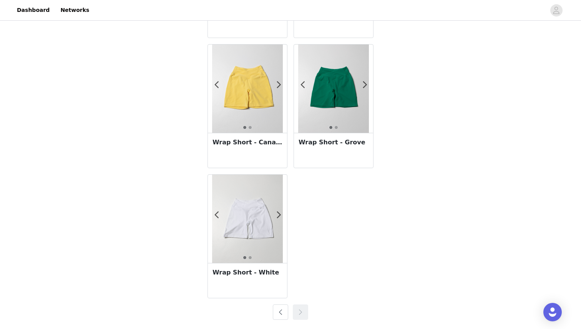
click at [282, 311] on button "button" at bounding box center [280, 312] width 15 height 15
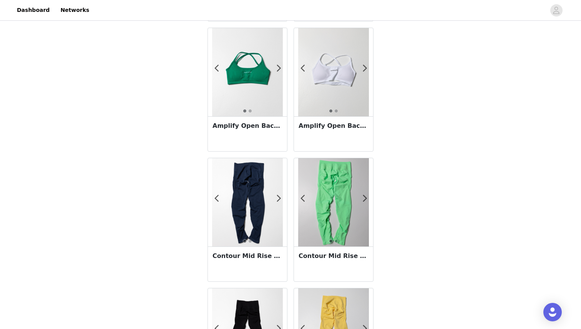
scroll to position [538, 0]
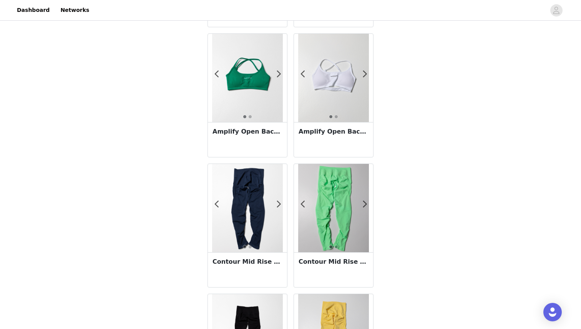
click at [261, 257] on div "Contour Mid Rise Legging - Anchor" at bounding box center [247, 269] width 79 height 35
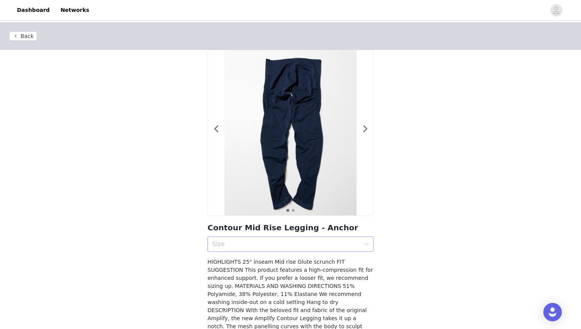
click at [272, 246] on div "Size" at bounding box center [286, 245] width 148 height 8
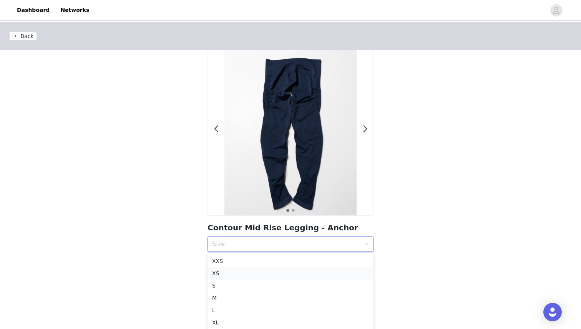
click at [233, 274] on div "XS" at bounding box center [290, 273] width 157 height 8
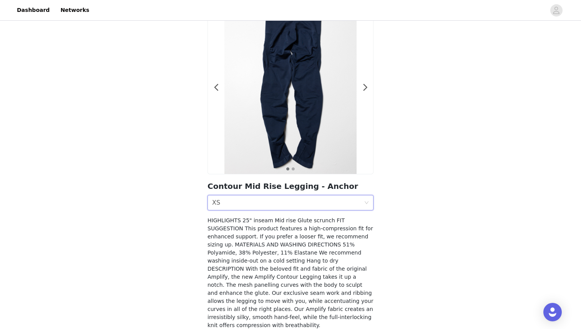
scroll to position [80, 0]
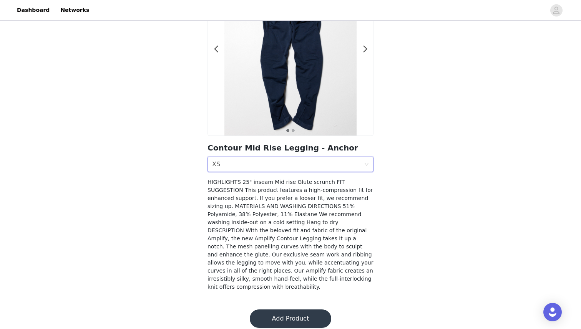
click at [278, 311] on button "Add Product" at bounding box center [290, 319] width 81 height 18
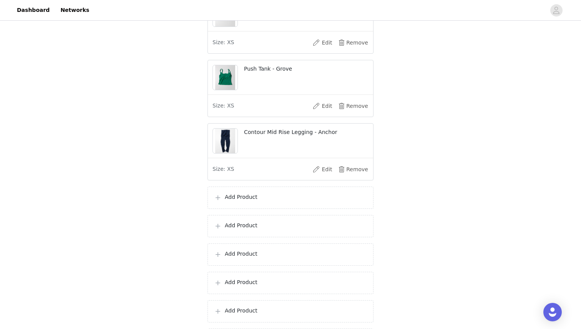
scroll to position [757, 0]
click at [252, 207] on div "Add Product" at bounding box center [290, 196] width 166 height 22
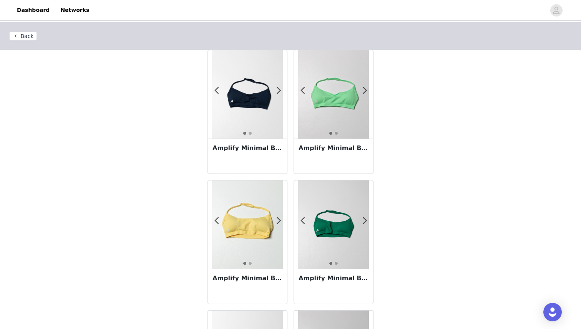
click at [24, 39] on button "Back" at bounding box center [23, 36] width 28 height 9
click at [20, 33] on button "Back" at bounding box center [23, 36] width 28 height 9
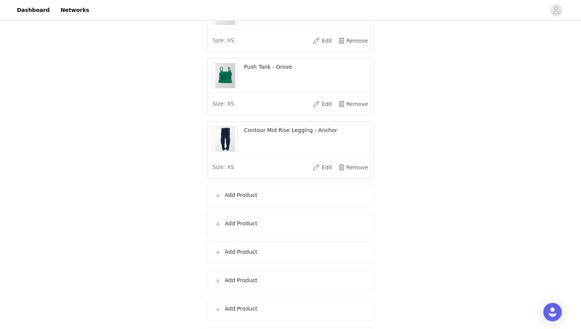
scroll to position [765, 0]
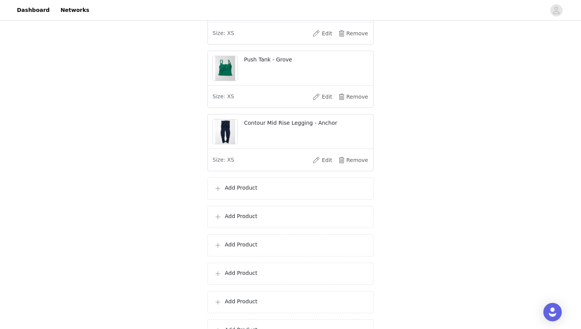
click at [234, 192] on p "Add Product" at bounding box center [296, 188] width 142 height 8
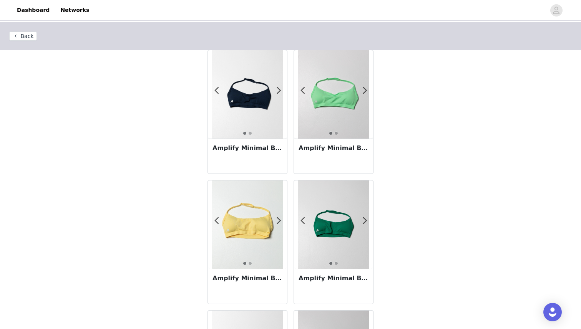
click at [256, 153] on div "Amplify Minimal Bra - Anchor" at bounding box center [247, 156] width 79 height 35
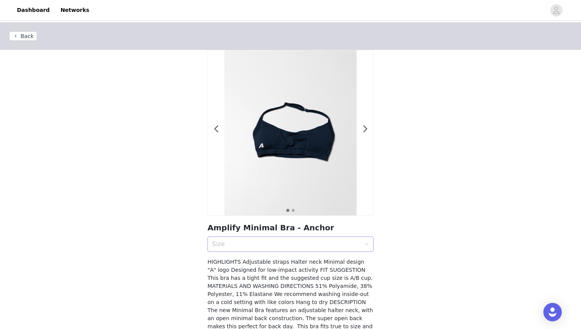
click at [251, 246] on div "Size" at bounding box center [286, 245] width 148 height 8
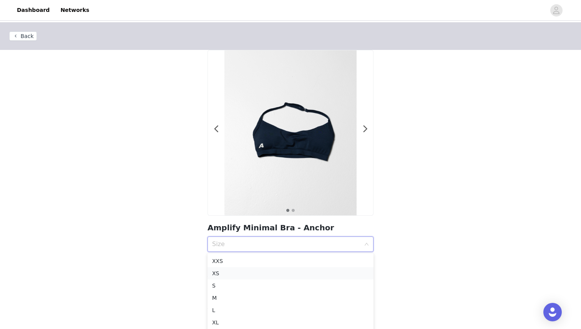
click at [231, 271] on div "XS" at bounding box center [290, 273] width 157 height 8
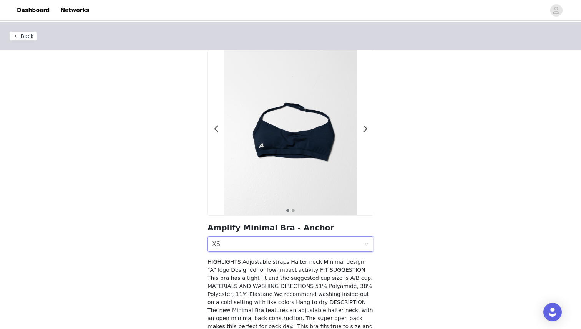
scroll to position [72, 0]
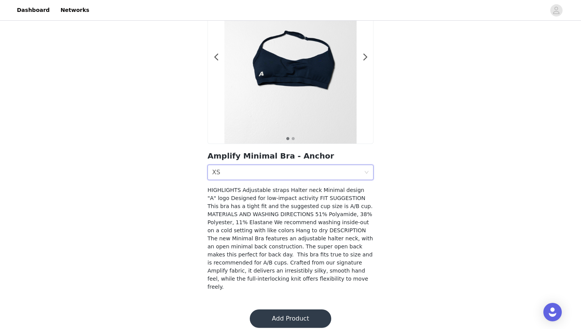
click at [290, 311] on button "Add Product" at bounding box center [290, 319] width 81 height 18
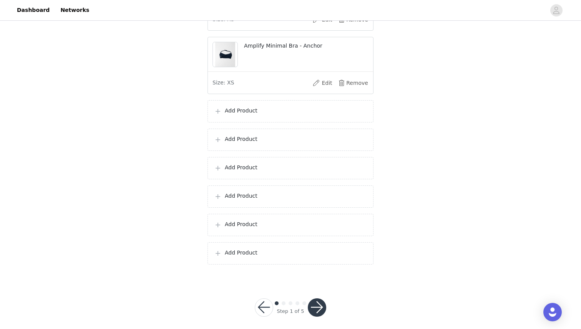
scroll to position [920, 0]
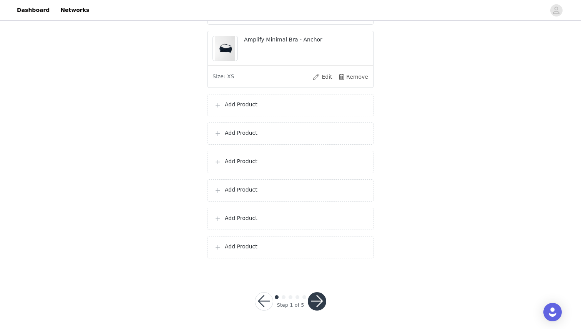
click at [238, 100] on div "Add Product" at bounding box center [290, 105] width 166 height 22
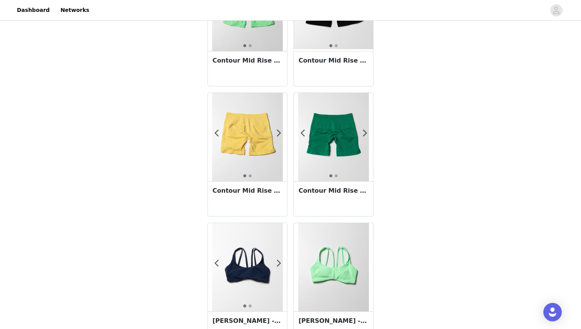
scroll to position [1308, 0]
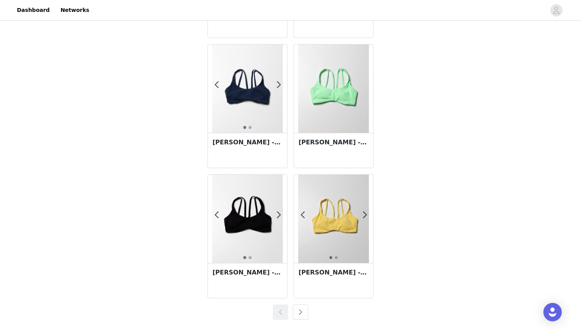
click at [302, 315] on button "button" at bounding box center [300, 312] width 15 height 15
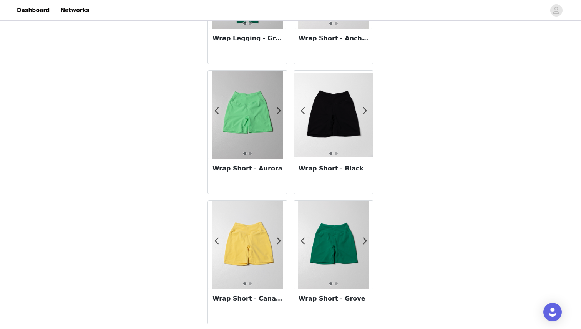
scroll to position [911, 0]
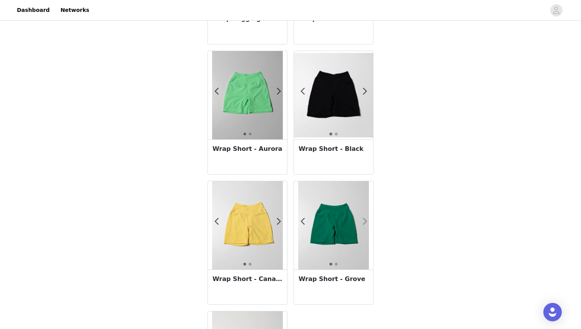
click at [366, 222] on span at bounding box center [364, 222] width 17 height 0
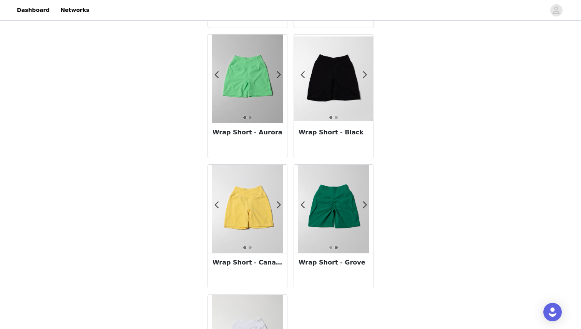
scroll to position [923, 0]
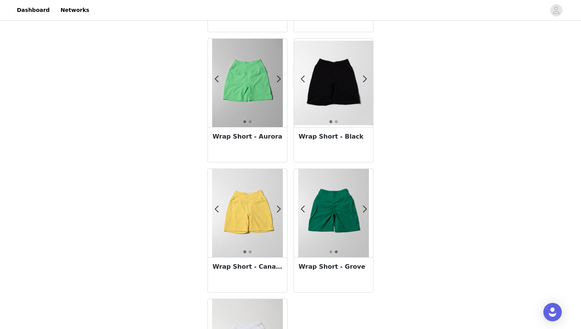
click at [273, 207] on img at bounding box center [247, 213] width 71 height 88
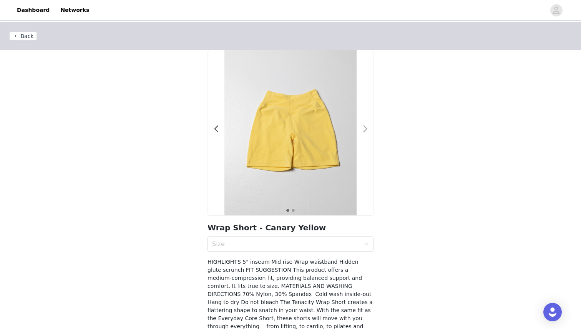
click at [363, 129] on span at bounding box center [365, 129] width 17 height 0
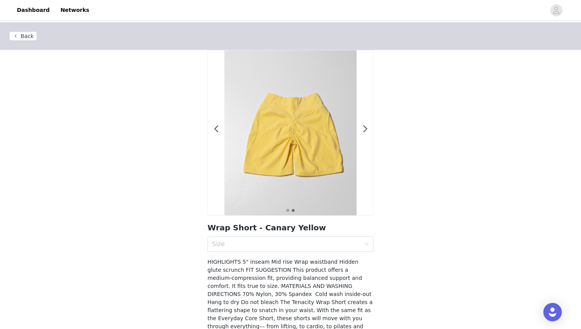
click at [22, 34] on button "Back" at bounding box center [23, 36] width 28 height 9
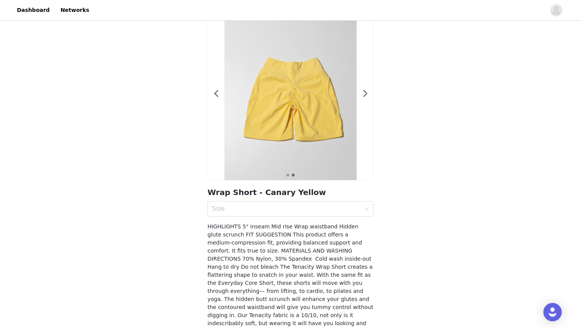
scroll to position [35, 0]
click at [220, 217] on section "1 2 Wrap Short - Canary Yellow Size HIGHLIGHTS 5" inseam Mid rise Wrap waistban…" at bounding box center [290, 180] width 184 height 330
click at [232, 211] on div "Size" at bounding box center [286, 210] width 148 height 8
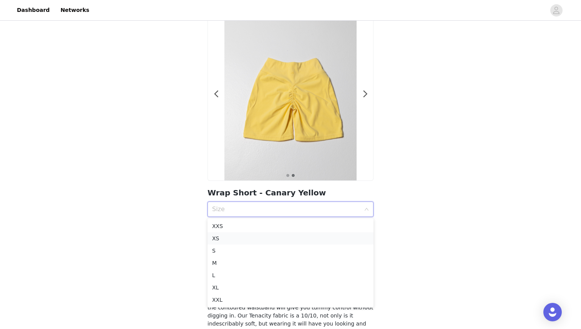
click at [224, 240] on div "XS" at bounding box center [290, 238] width 157 height 8
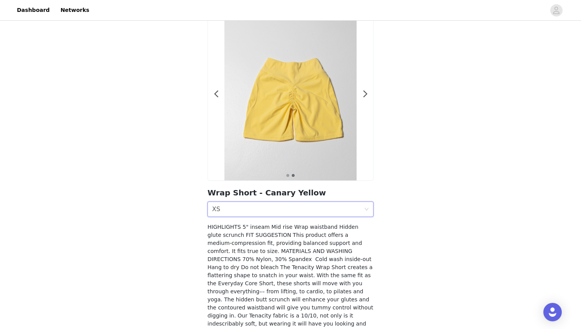
scroll to position [80, 0]
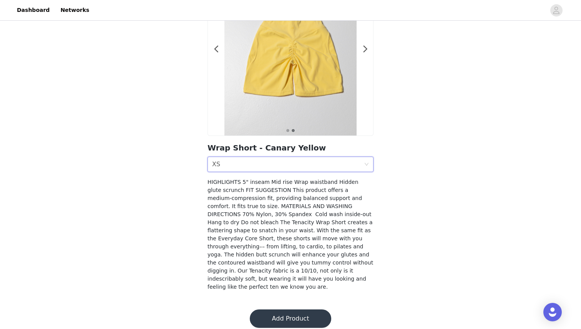
click at [310, 310] on button "Add Product" at bounding box center [290, 319] width 81 height 18
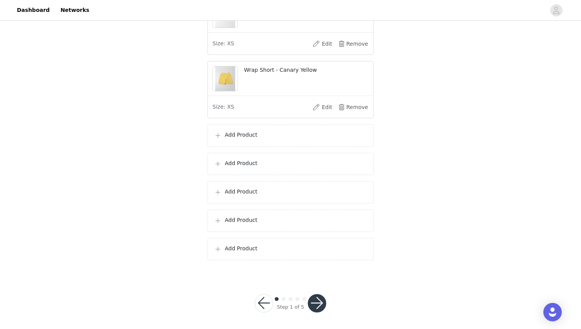
scroll to position [954, 0]
click at [239, 137] on p "Add Product" at bounding box center [296, 133] width 142 height 8
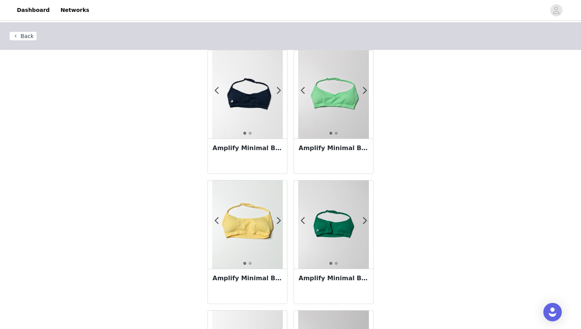
click at [20, 38] on button "Back" at bounding box center [23, 36] width 28 height 9
click at [17, 33] on button "Back" at bounding box center [23, 36] width 28 height 9
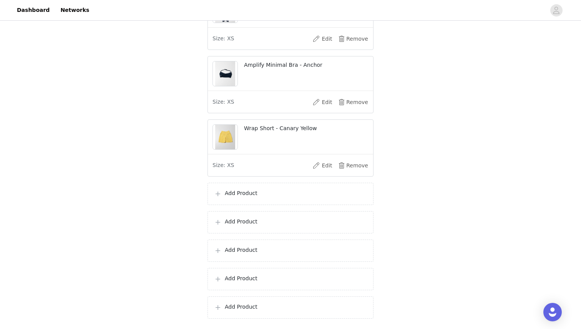
scroll to position [887, 0]
click at [244, 197] on p "Add Product" at bounding box center [296, 193] width 142 height 8
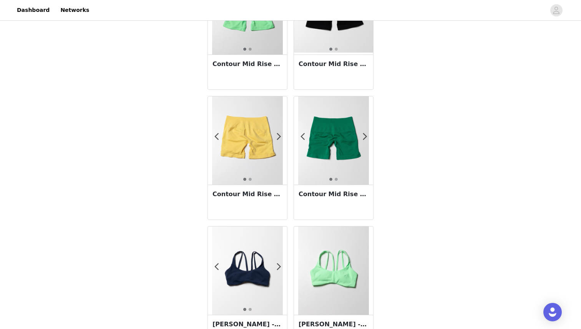
scroll to position [1308, 0]
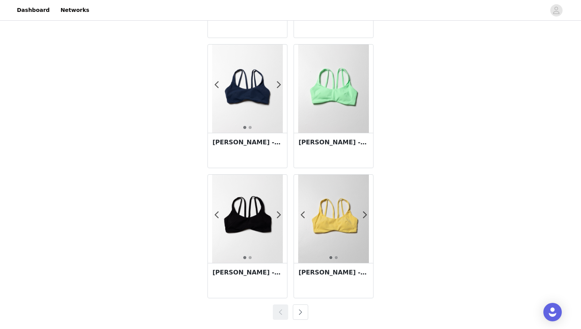
click at [337, 284] on div "[PERSON_NAME] - Canary Yellow" at bounding box center [333, 280] width 79 height 35
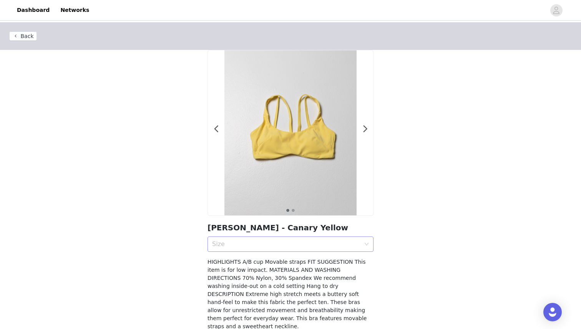
click at [280, 239] on div "Size" at bounding box center [288, 244] width 152 height 15
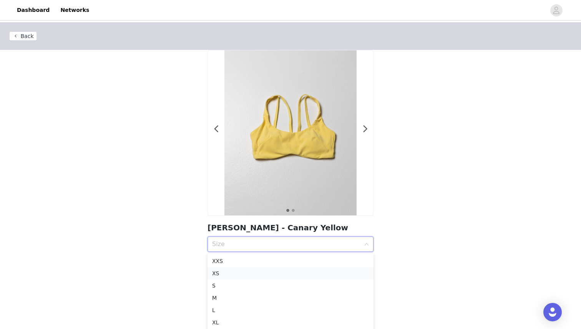
click at [219, 270] on div "XS" at bounding box center [290, 273] width 157 height 8
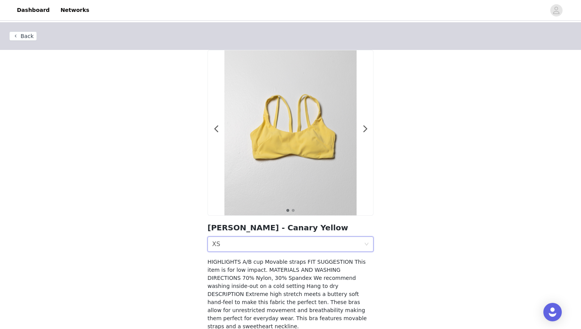
scroll to position [40, 0]
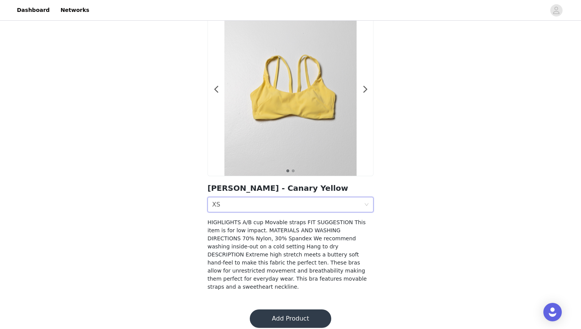
click at [288, 310] on button "Add Product" at bounding box center [290, 319] width 81 height 18
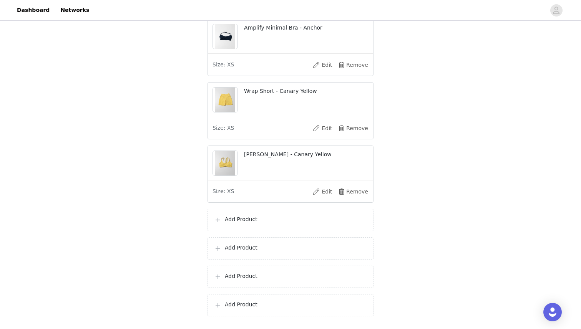
scroll to position [989, 0]
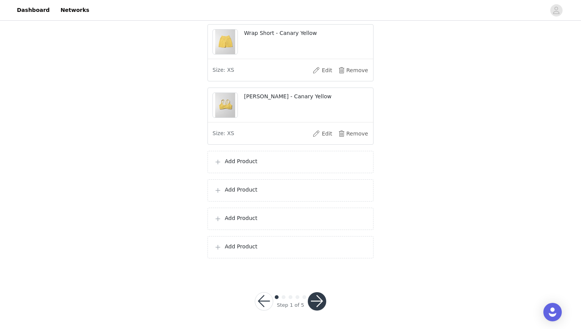
click at [286, 163] on p "Add Product" at bounding box center [296, 162] width 142 height 8
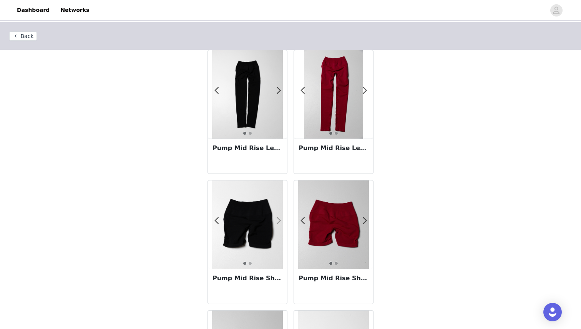
click at [280, 221] on span at bounding box center [278, 221] width 17 height 0
click at [278, 221] on span at bounding box center [278, 221] width 17 height 0
click at [264, 282] on h3 "Pump Mid Rise Short - Black w/o Logo" at bounding box center [247, 278] width 70 height 9
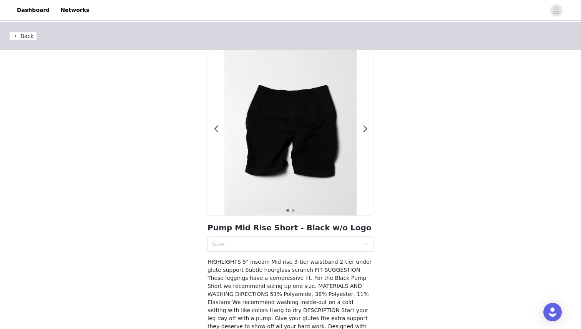
click at [257, 235] on section "1 2 Pump Mid Rise Short - Black w/o Logo Size" at bounding box center [290, 231] width 184 height 363
click at [257, 241] on div "Size" at bounding box center [286, 245] width 148 height 8
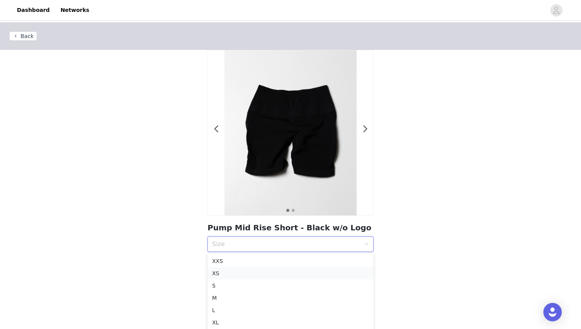
click at [215, 272] on div "XS" at bounding box center [290, 273] width 157 height 8
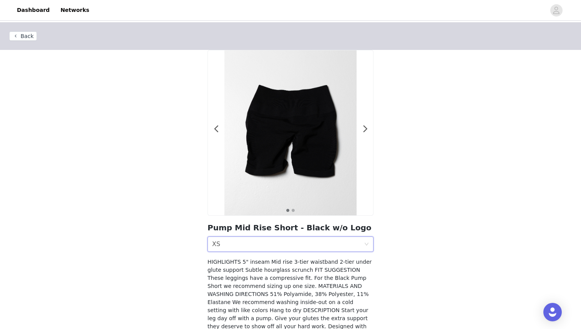
scroll to position [104, 0]
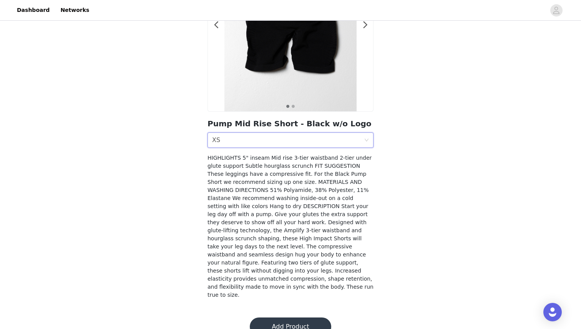
click at [295, 318] on button "Add Product" at bounding box center [290, 327] width 81 height 18
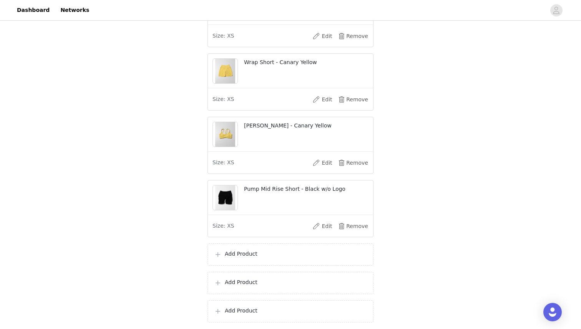
scroll to position [1024, 0]
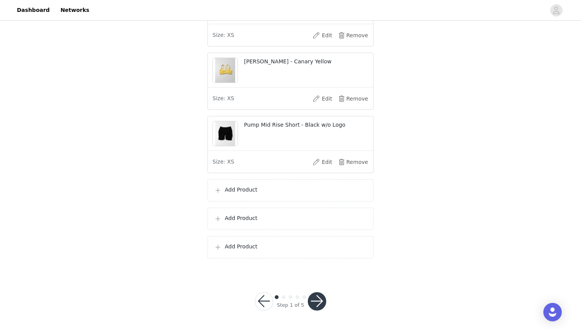
click at [237, 193] on p "Add Product" at bounding box center [296, 190] width 142 height 8
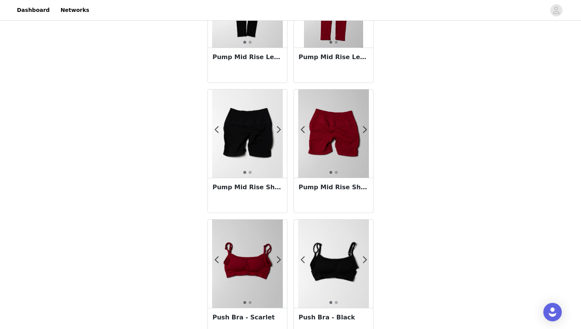
scroll to position [121, 0]
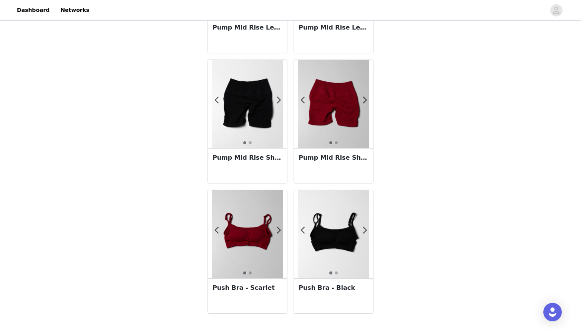
click at [335, 305] on div "Push Bra - Black" at bounding box center [333, 296] width 79 height 35
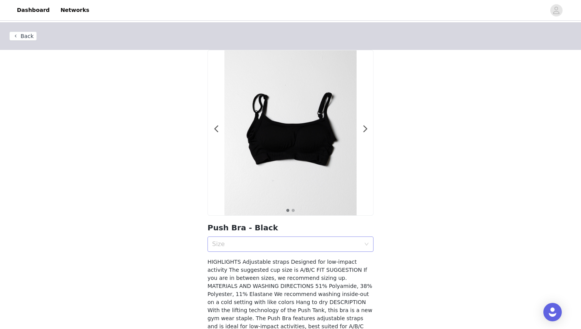
click at [257, 245] on div "Size" at bounding box center [286, 245] width 148 height 8
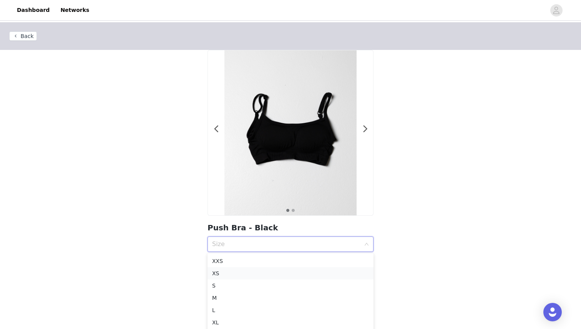
click at [231, 272] on div "XS" at bounding box center [290, 273] width 157 height 8
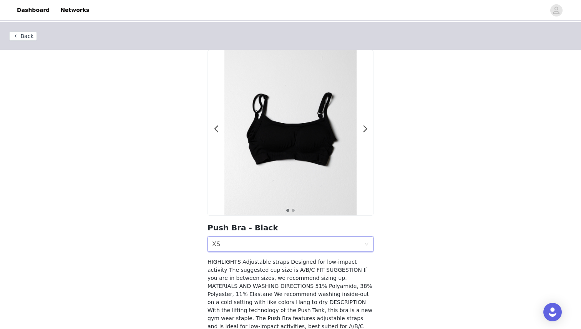
scroll to position [96, 0]
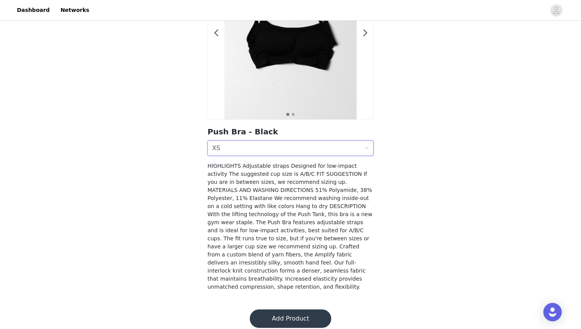
click at [294, 310] on button "Add Product" at bounding box center [290, 319] width 81 height 18
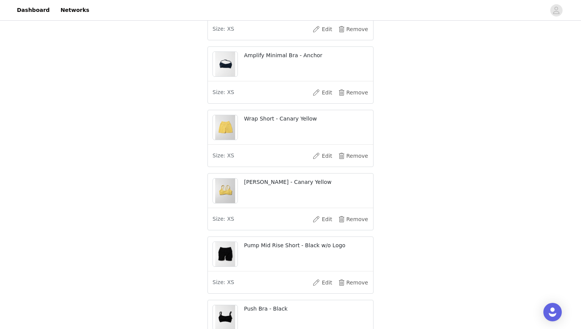
scroll to position [1059, 0]
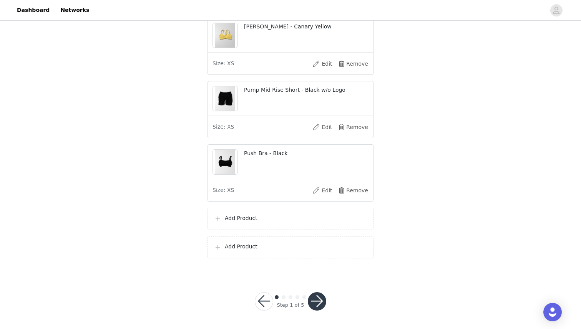
click at [247, 221] on p "Add Product" at bounding box center [296, 218] width 142 height 8
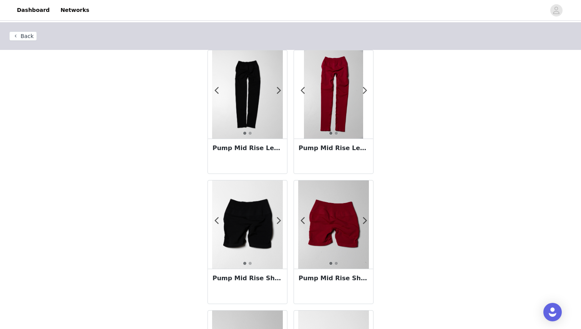
click at [326, 155] on div "Pump Mid Rise Legging - Scarlet" at bounding box center [333, 156] width 79 height 35
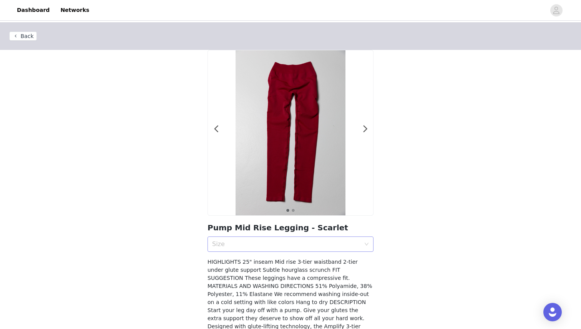
click at [252, 239] on div "Size" at bounding box center [288, 244] width 152 height 15
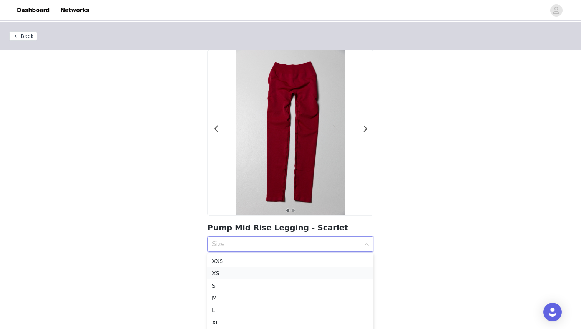
click at [226, 272] on div "XS" at bounding box center [290, 273] width 157 height 8
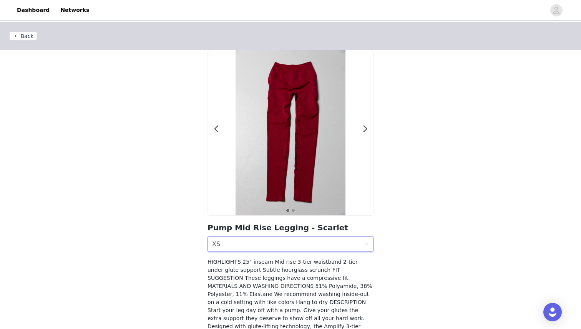
scroll to position [96, 0]
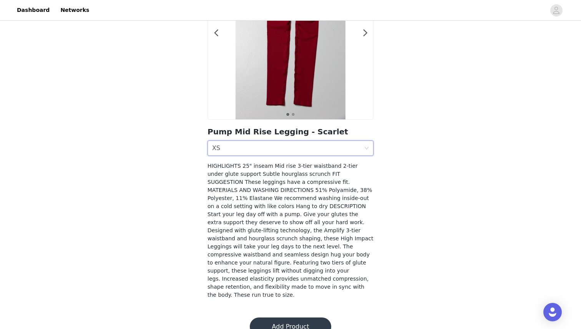
click at [282, 318] on button "Add Product" at bounding box center [290, 327] width 81 height 18
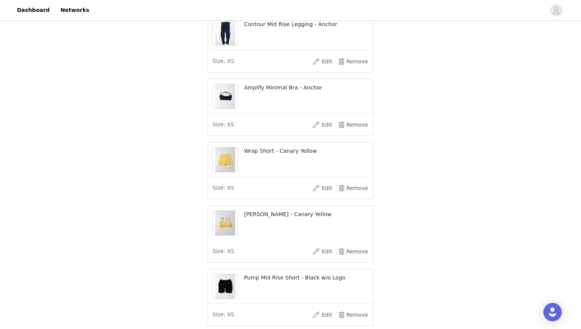
scroll to position [1094, 0]
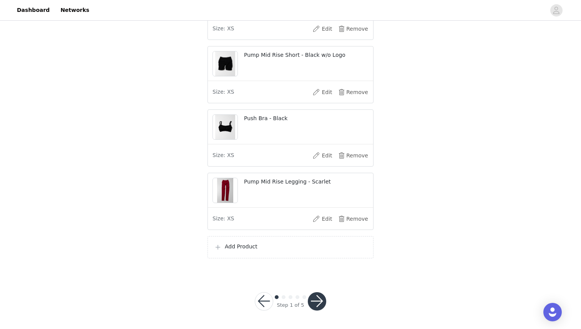
click at [245, 251] on div "Add Product" at bounding box center [290, 247] width 153 height 9
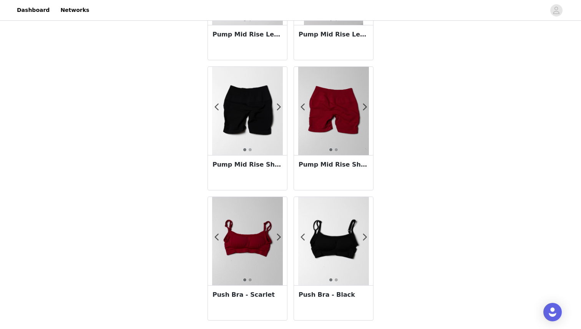
scroll to position [119, 0]
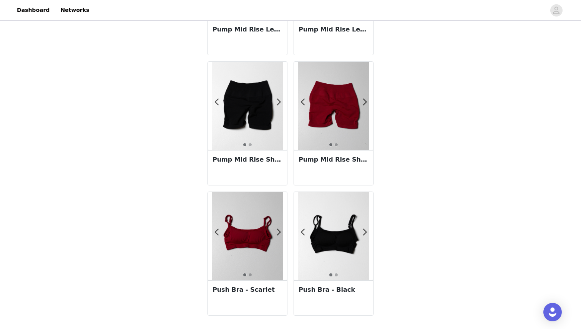
click at [238, 288] on h3 "Push Bra - Scarlet" at bounding box center [247, 289] width 70 height 9
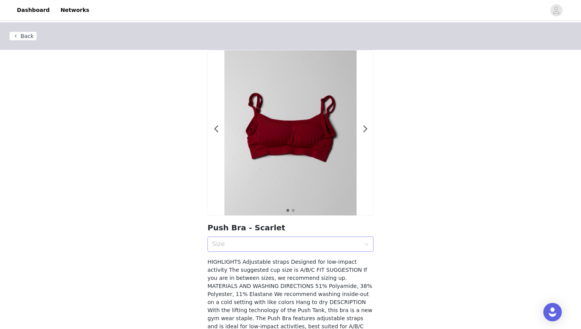
click at [248, 245] on div "Size" at bounding box center [286, 245] width 148 height 8
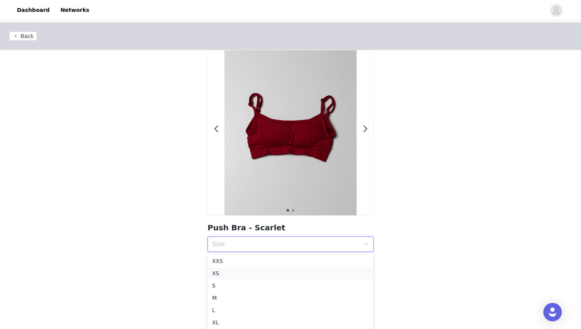
click at [213, 272] on div "XS" at bounding box center [290, 273] width 157 height 8
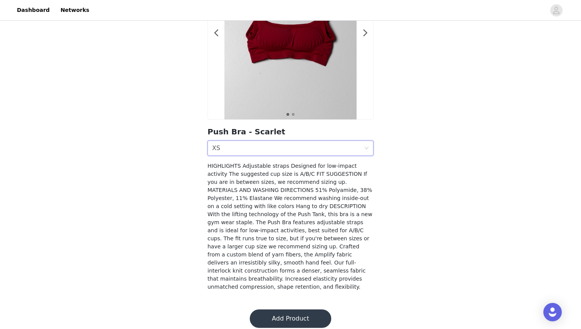
click at [304, 312] on button "Add Product" at bounding box center [290, 319] width 81 height 18
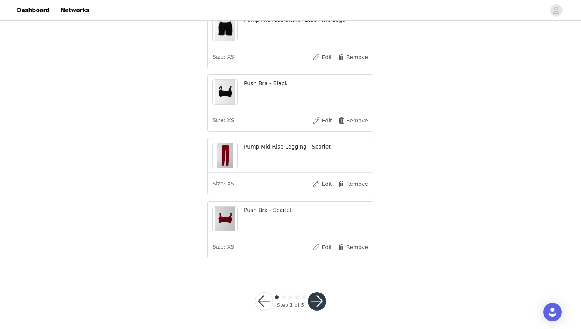
click at [325, 304] on div at bounding box center [317, 301] width 18 height 18
click at [317, 302] on button "button" at bounding box center [317, 301] width 18 height 18
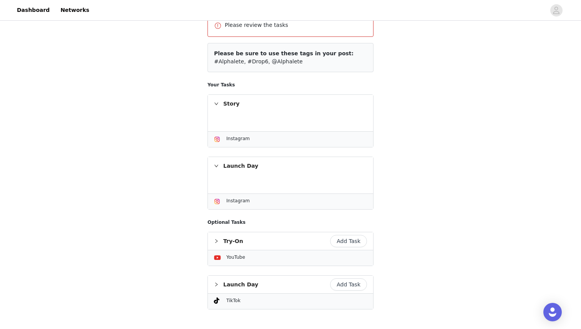
scroll to position [151, 0]
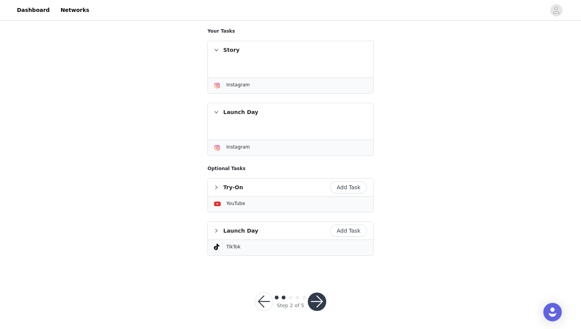
click at [319, 302] on button "button" at bounding box center [317, 302] width 18 height 18
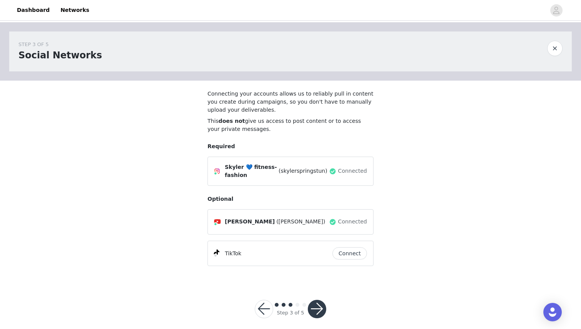
click at [318, 300] on button "button" at bounding box center [317, 309] width 18 height 18
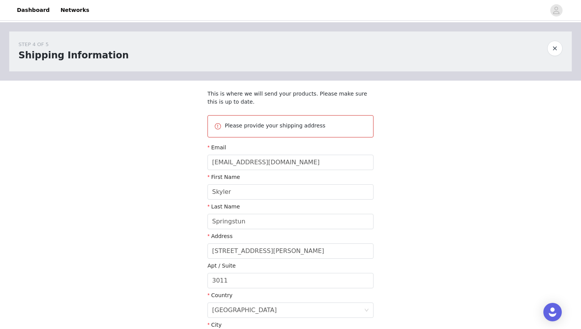
scroll to position [145, 0]
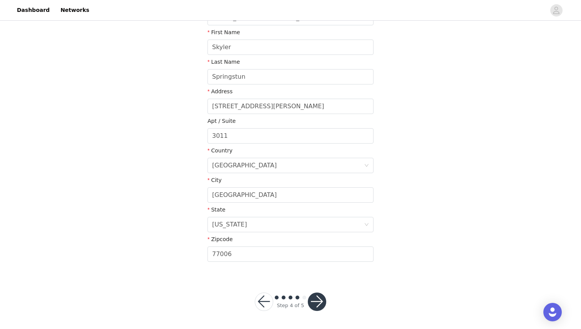
click at [319, 296] on button "button" at bounding box center [317, 302] width 18 height 18
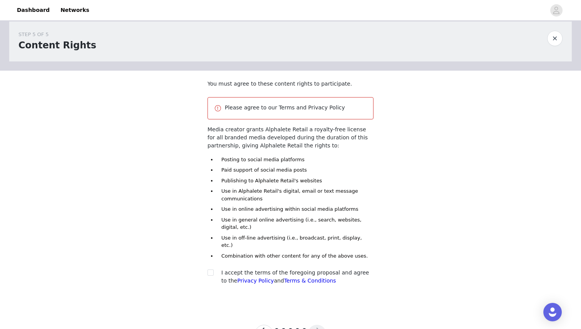
click at [214, 269] on div at bounding box center [212, 273] width 11 height 8
click at [211, 270] on input "checkbox" at bounding box center [209, 272] width 5 height 5
checkbox input "true"
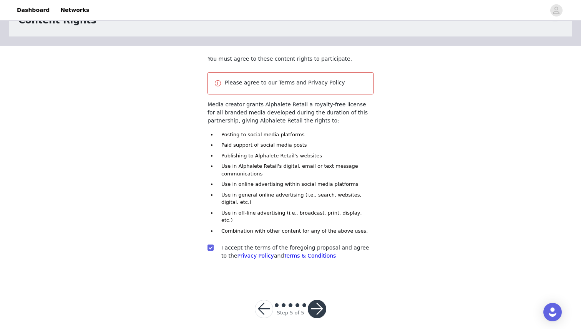
click at [316, 300] on button "button" at bounding box center [317, 309] width 18 height 18
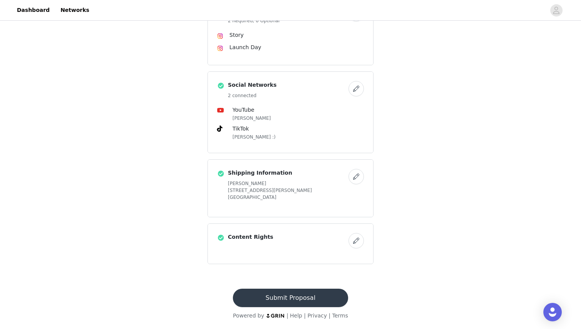
click at [299, 300] on button "Submit Proposal" at bounding box center [290, 298] width 115 height 18
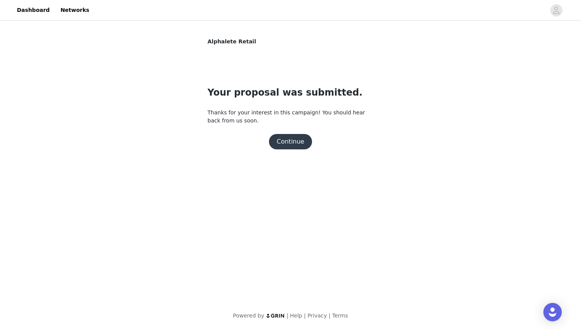
click at [290, 146] on button "Continue" at bounding box center [290, 141] width 43 height 15
